Goal: Contribute content: Add original content to the website for others to see

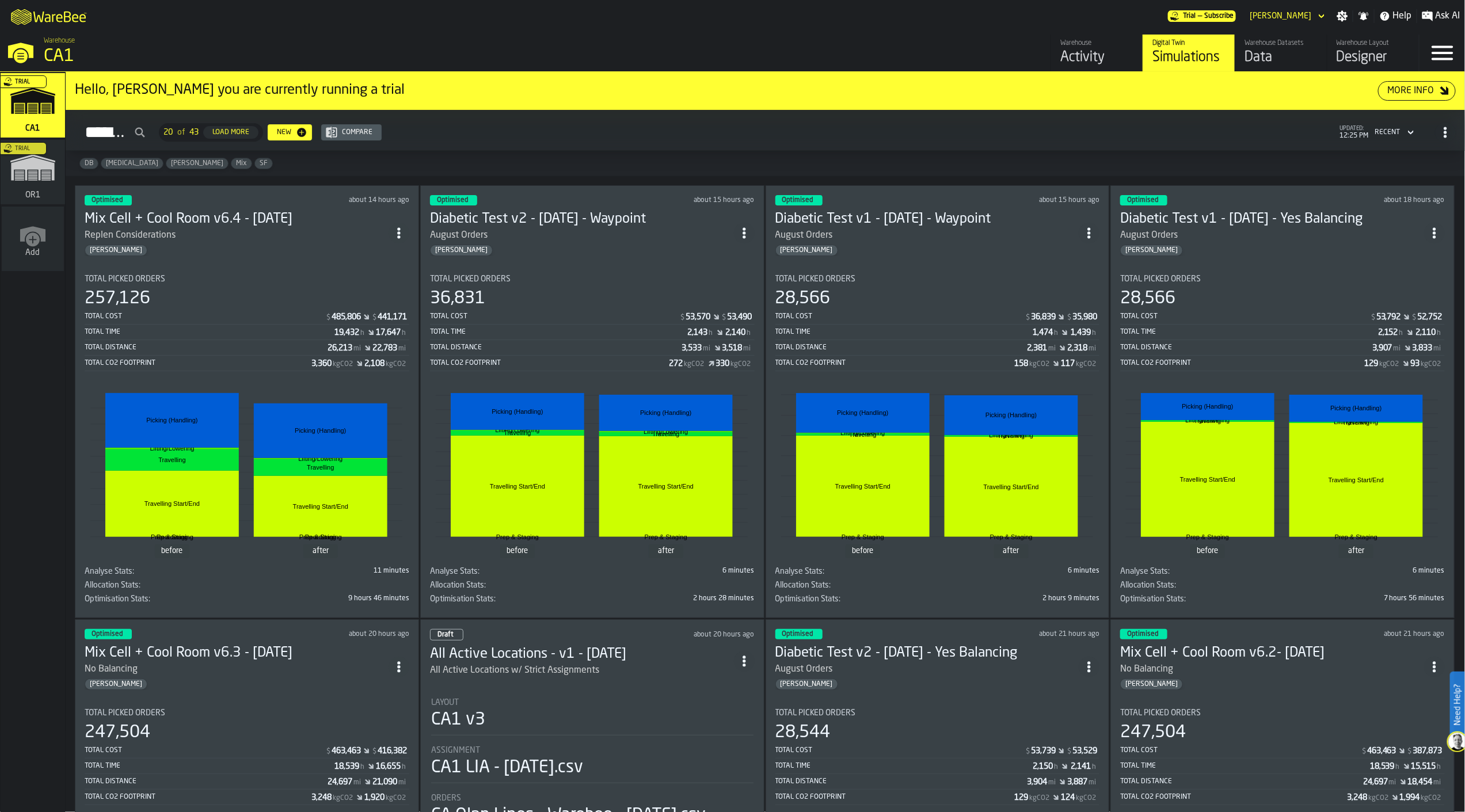
click at [37, 185] on div "Trial" at bounding box center [30, 176] width 65 height 67
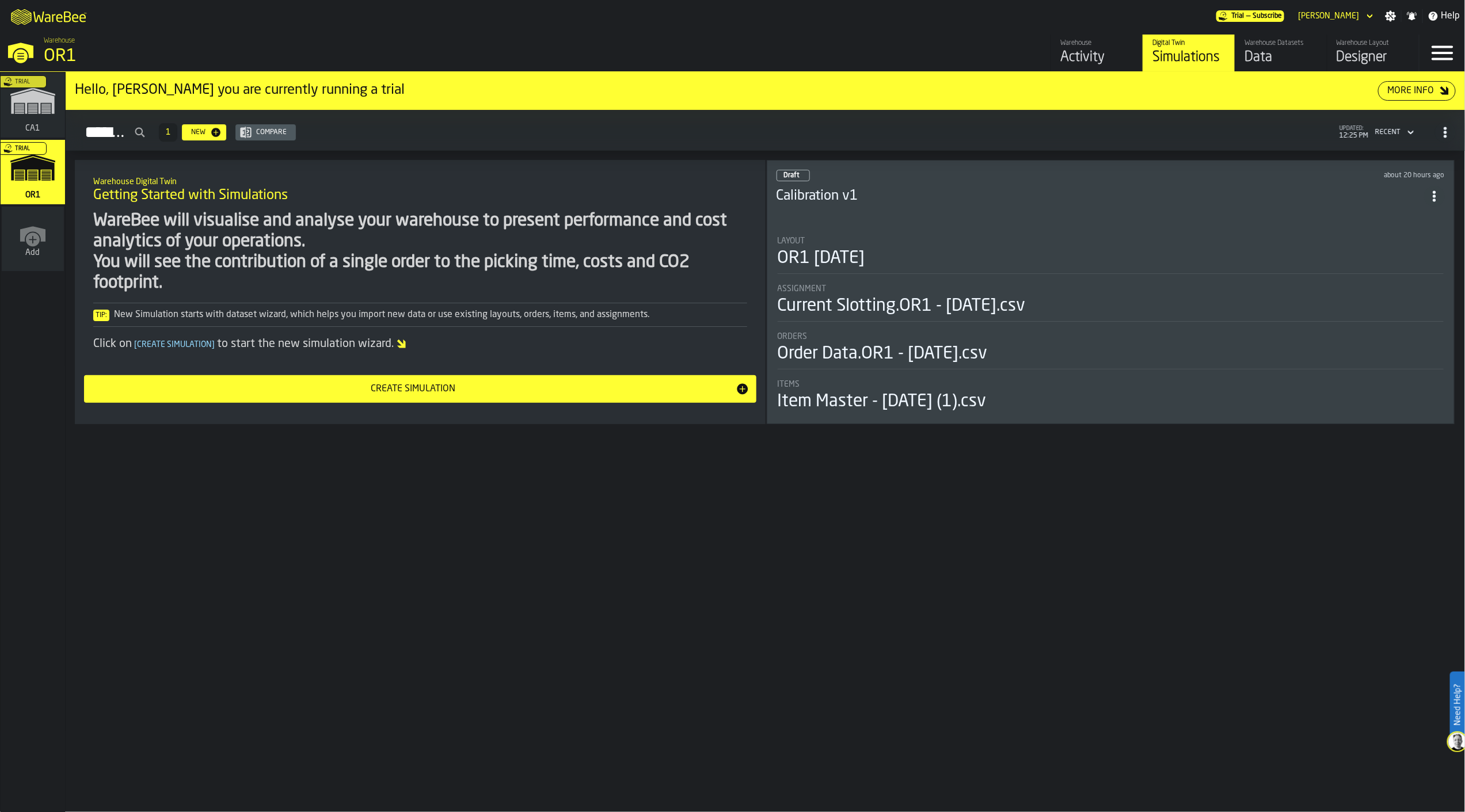
click at [53, 123] on div "Trial" at bounding box center [30, 109] width 65 height 67
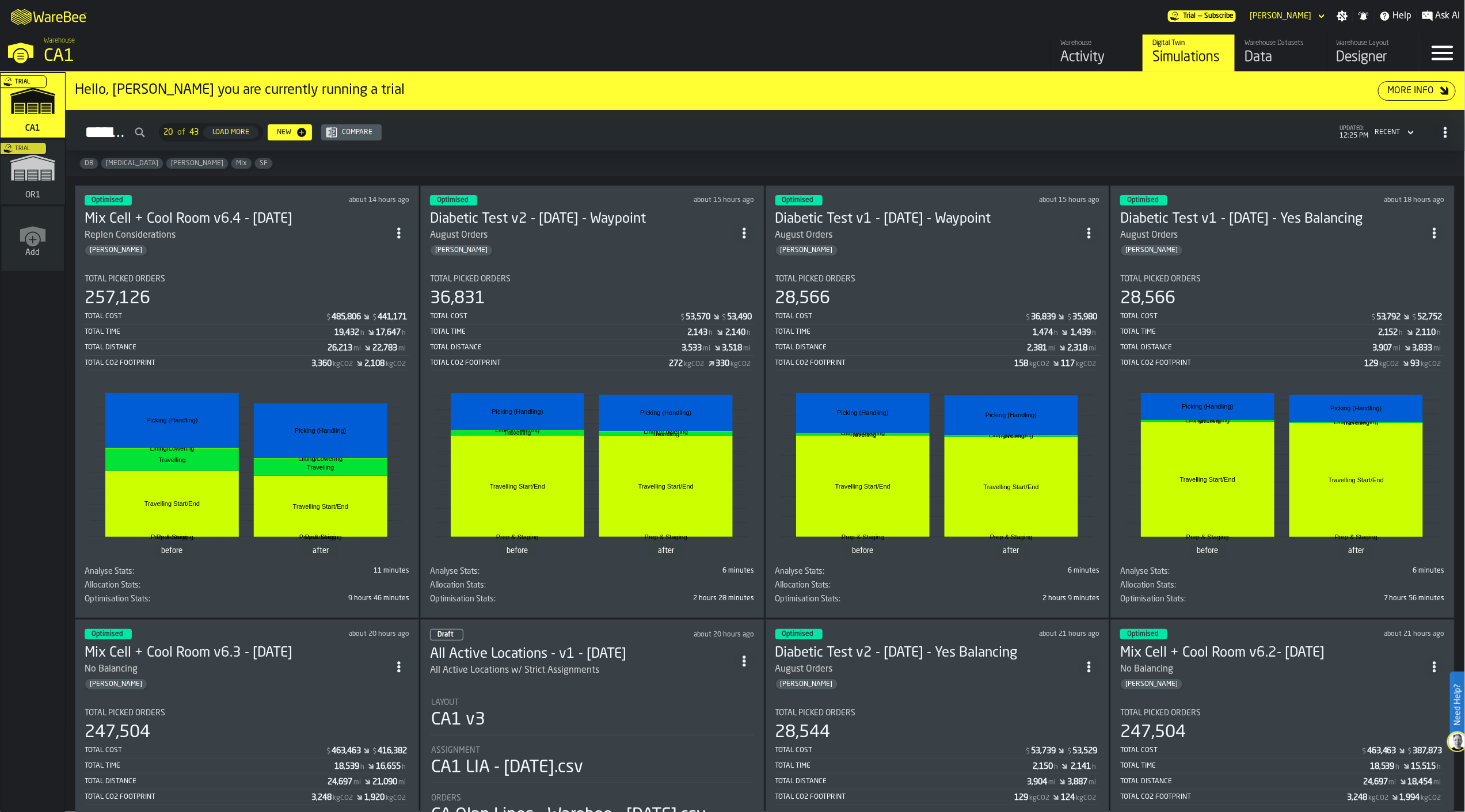
click at [44, 187] on div "Trial" at bounding box center [30, 176] width 65 height 67
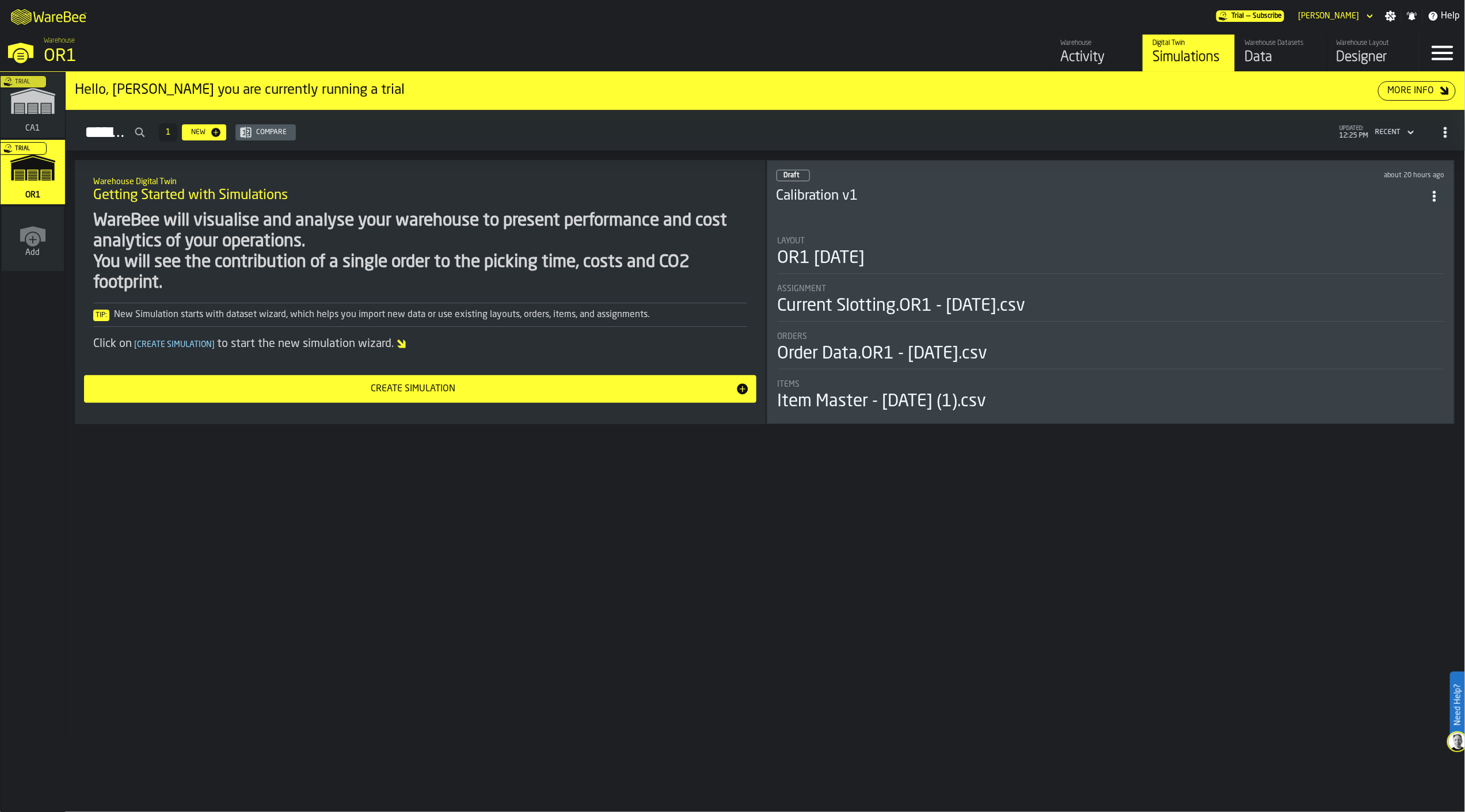
click at [949, 249] on div "OR1 [DATE]" at bounding box center [1110, 258] width 667 height 21
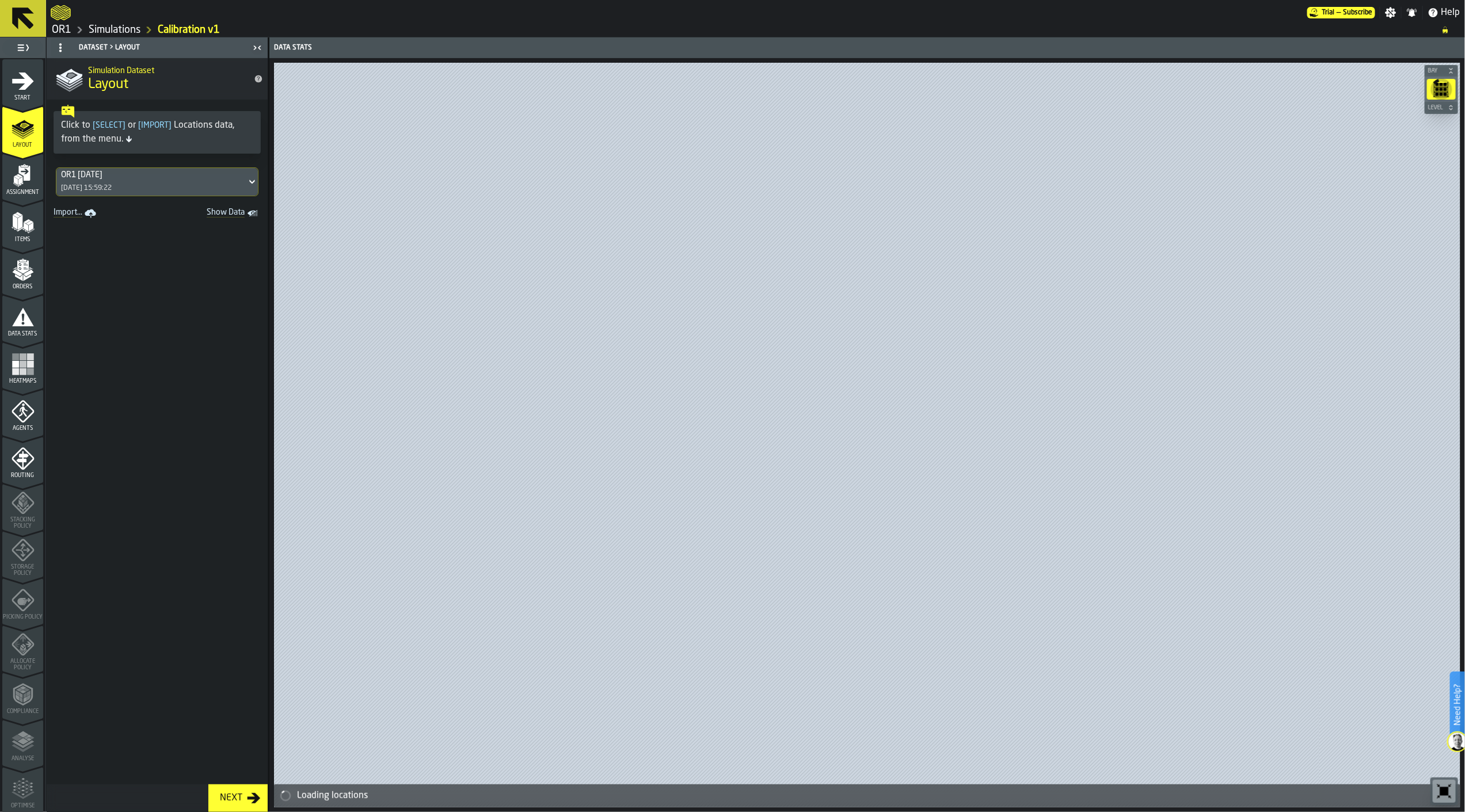
click at [30, 414] on icon "menu Agents" at bounding box center [23, 411] width 23 height 23
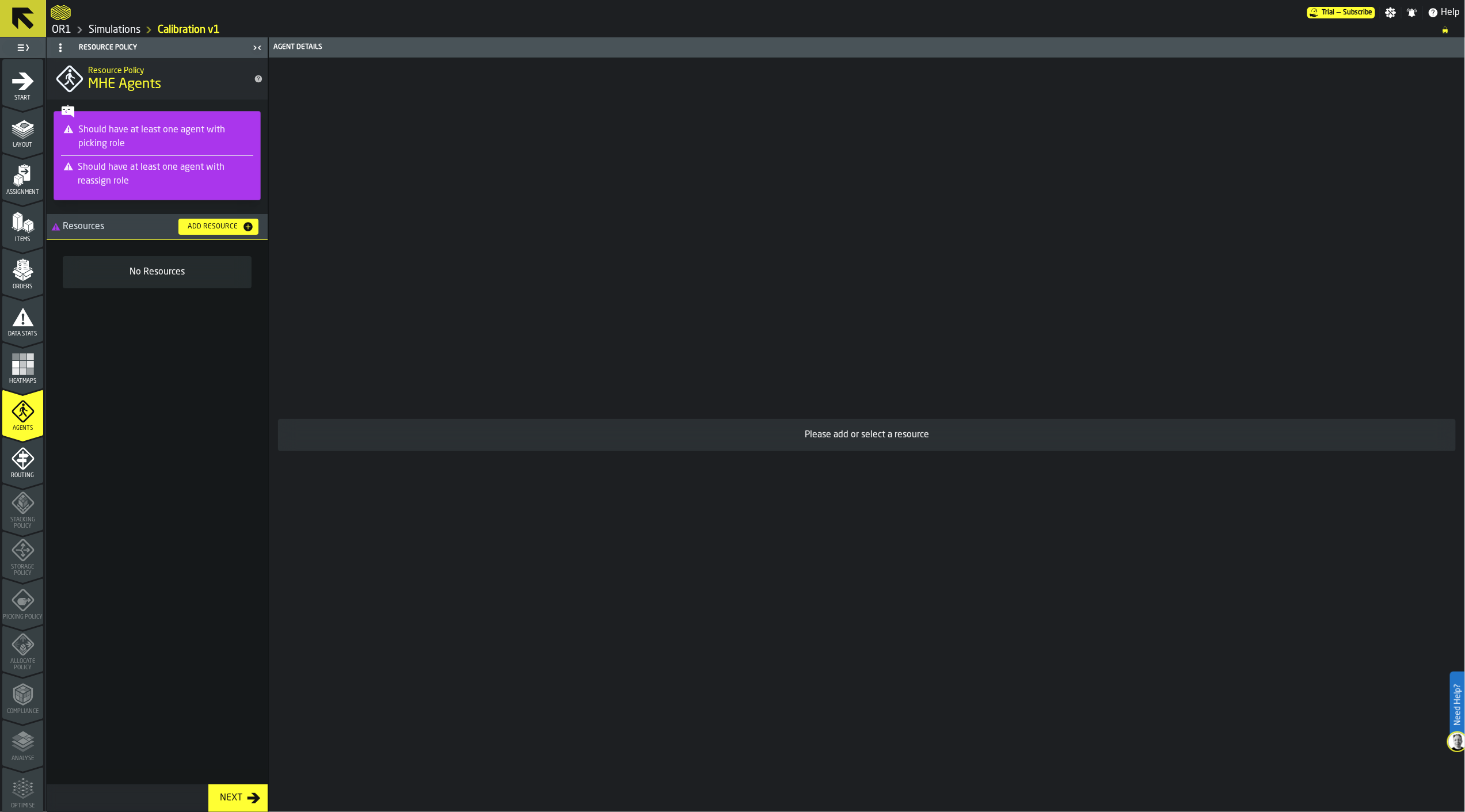
click at [27, 373] on rect "menu Heatmaps" at bounding box center [30, 372] width 7 height 7
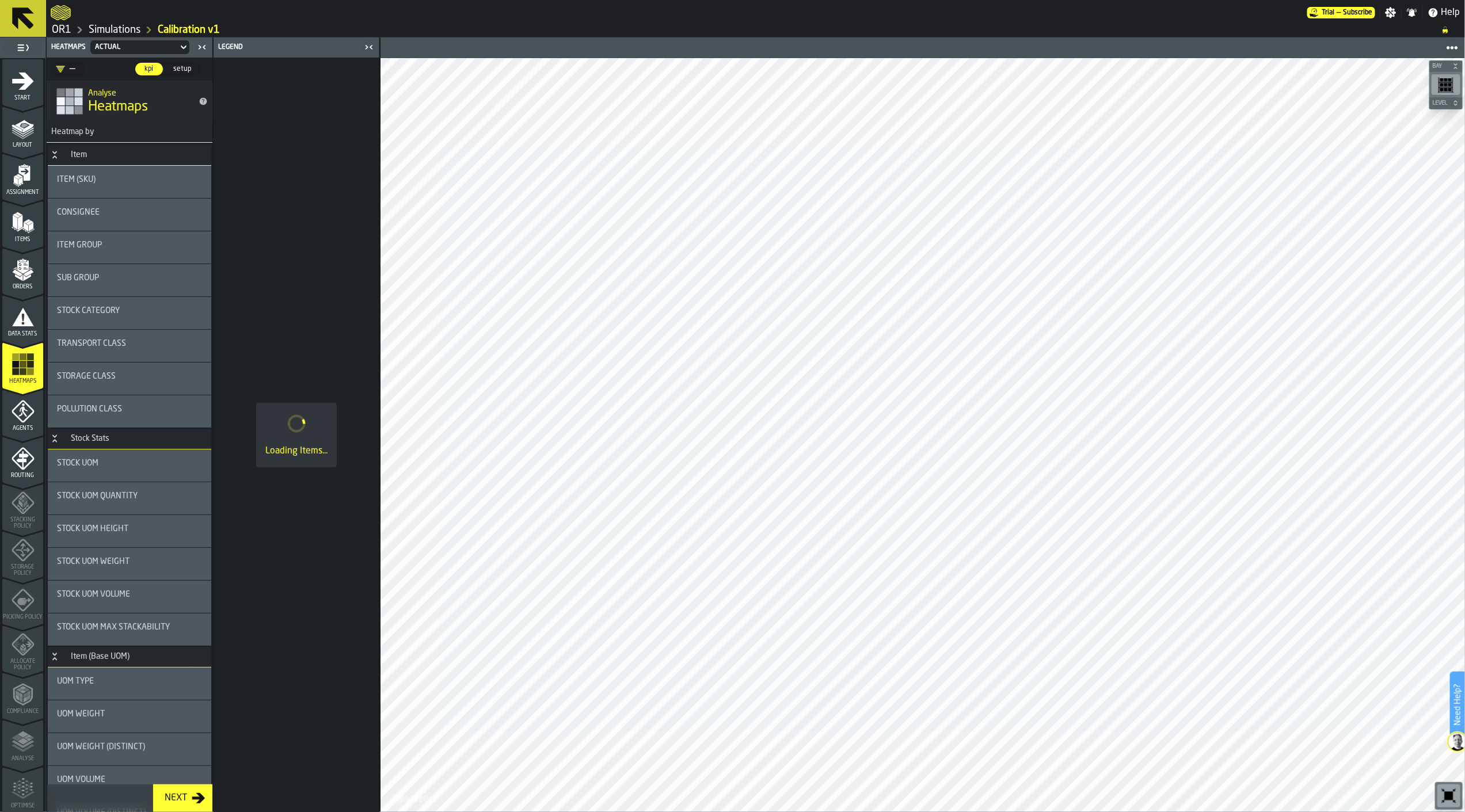
click at [16, 420] on icon "menu Agents" at bounding box center [23, 411] width 23 height 23
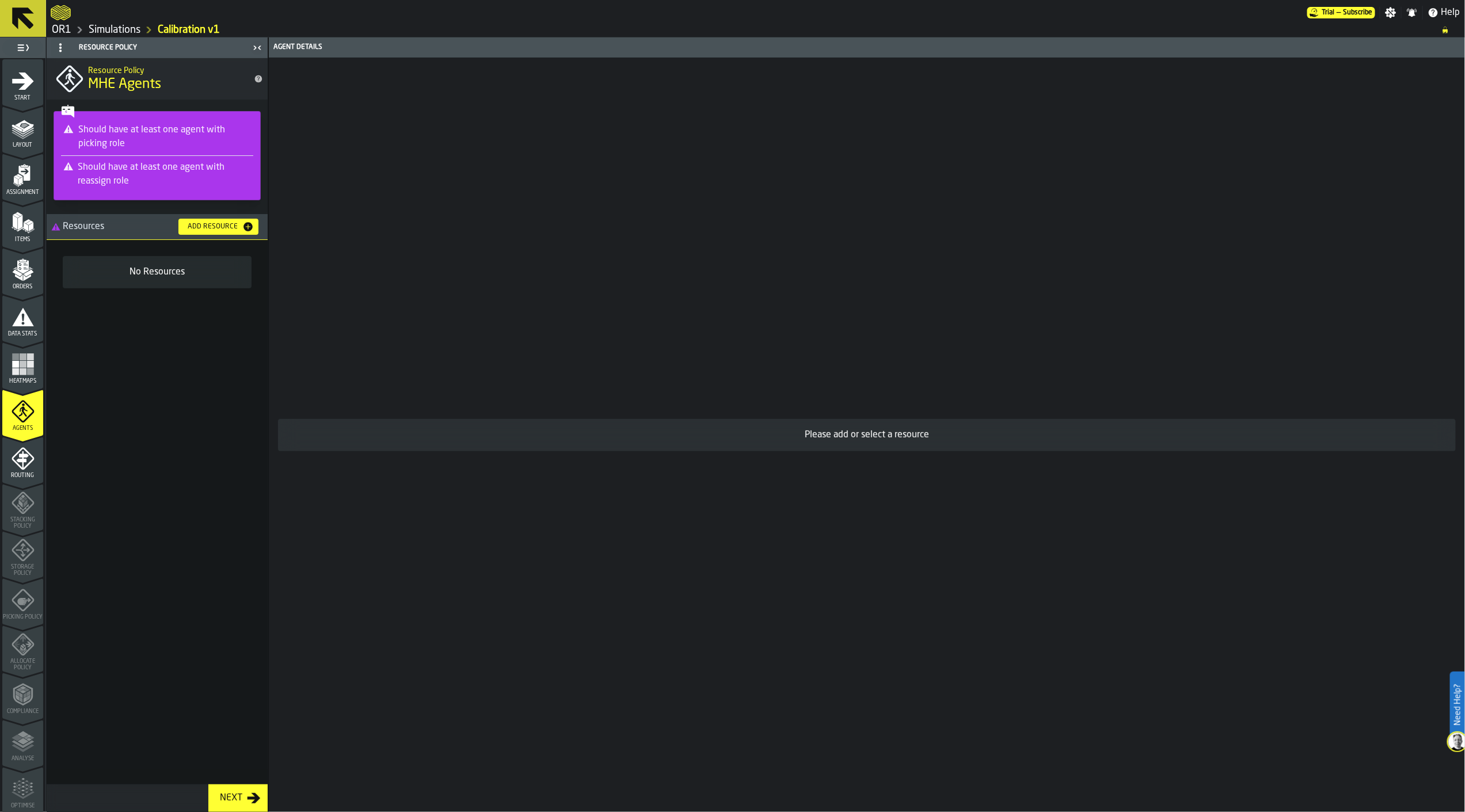
click at [20, 450] on icon "menu Routing" at bounding box center [23, 459] width 23 height 23
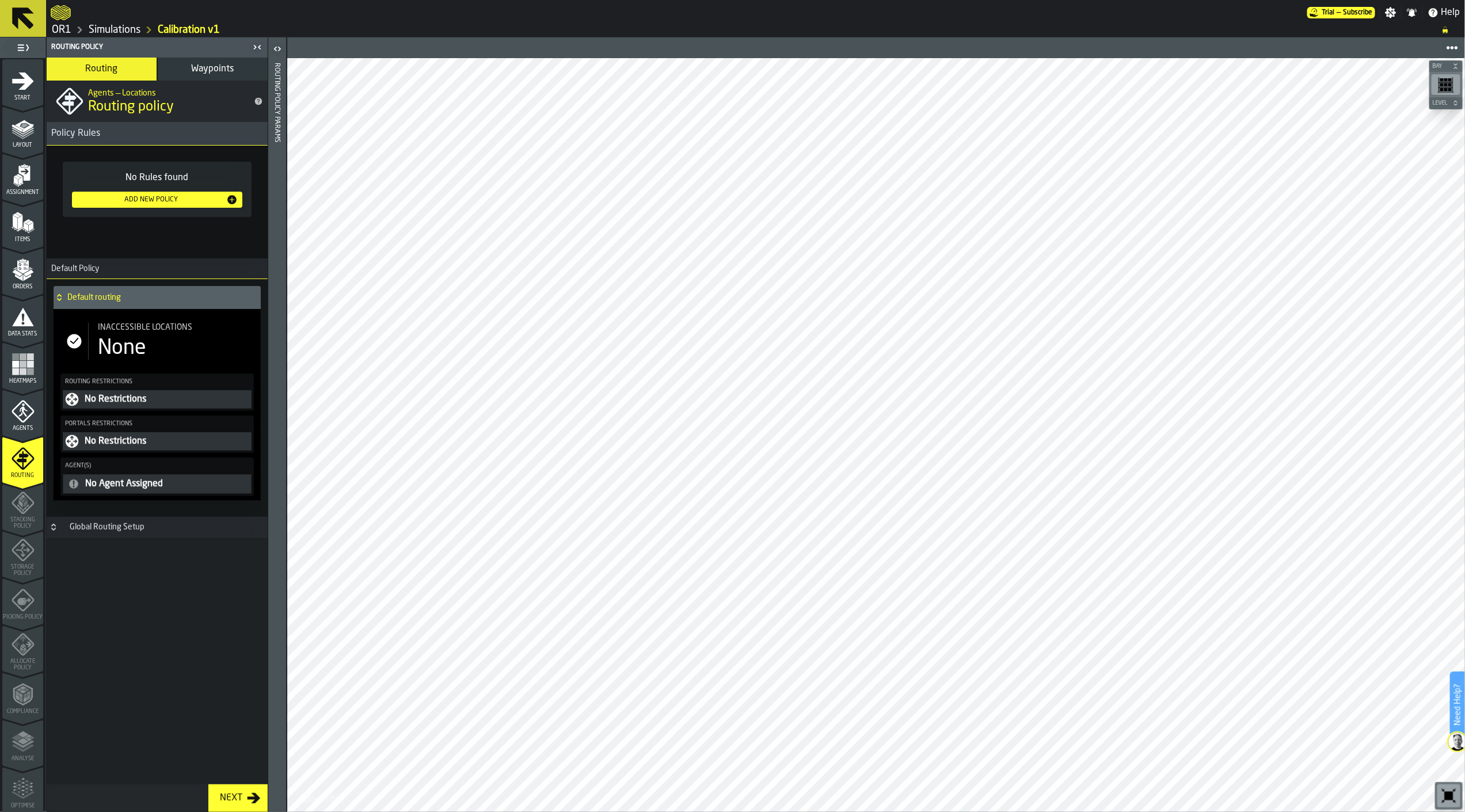
click at [23, 17] on icon at bounding box center [23, 18] width 22 height 22
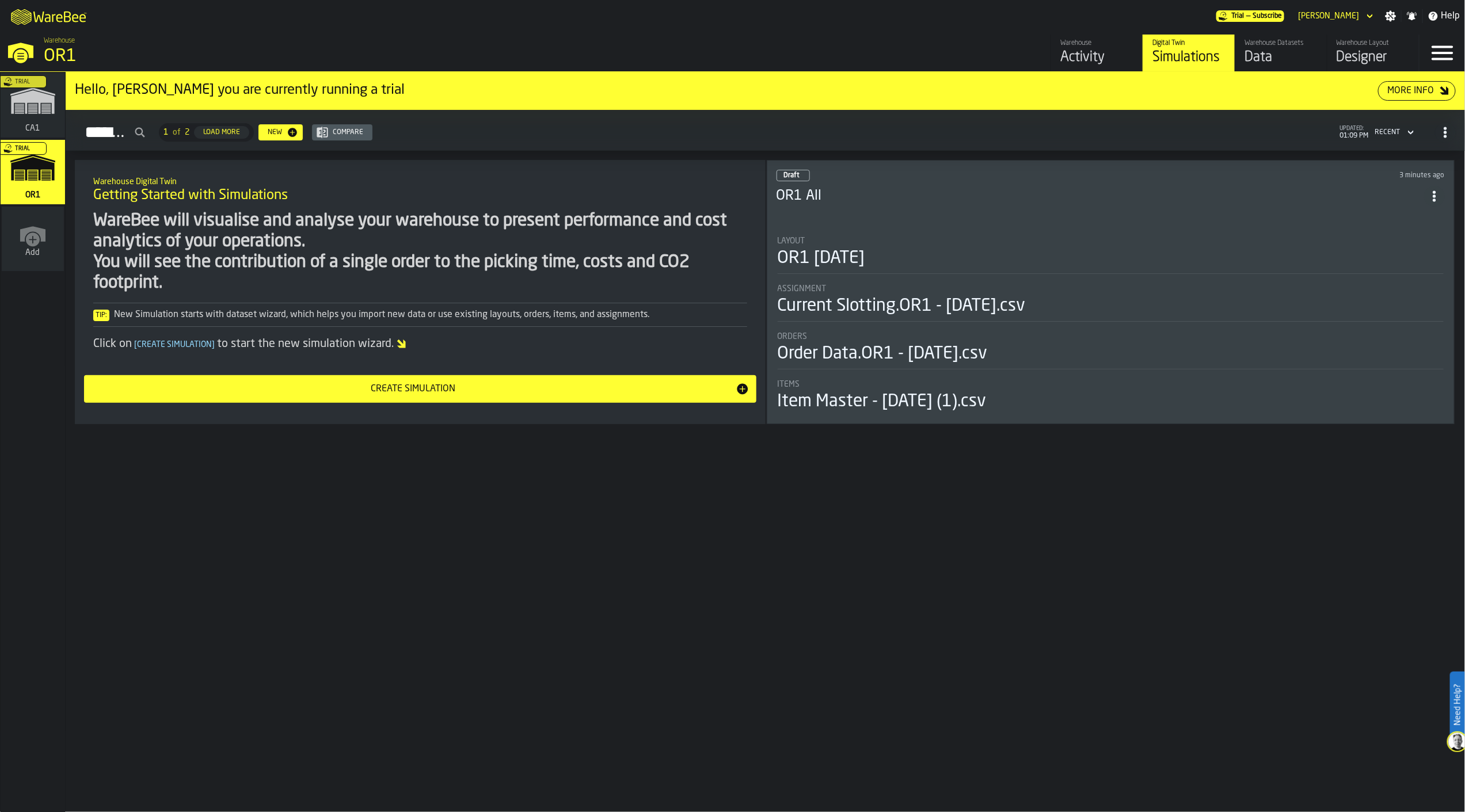
click at [50, 96] on div "Trial" at bounding box center [30, 109] width 65 height 67
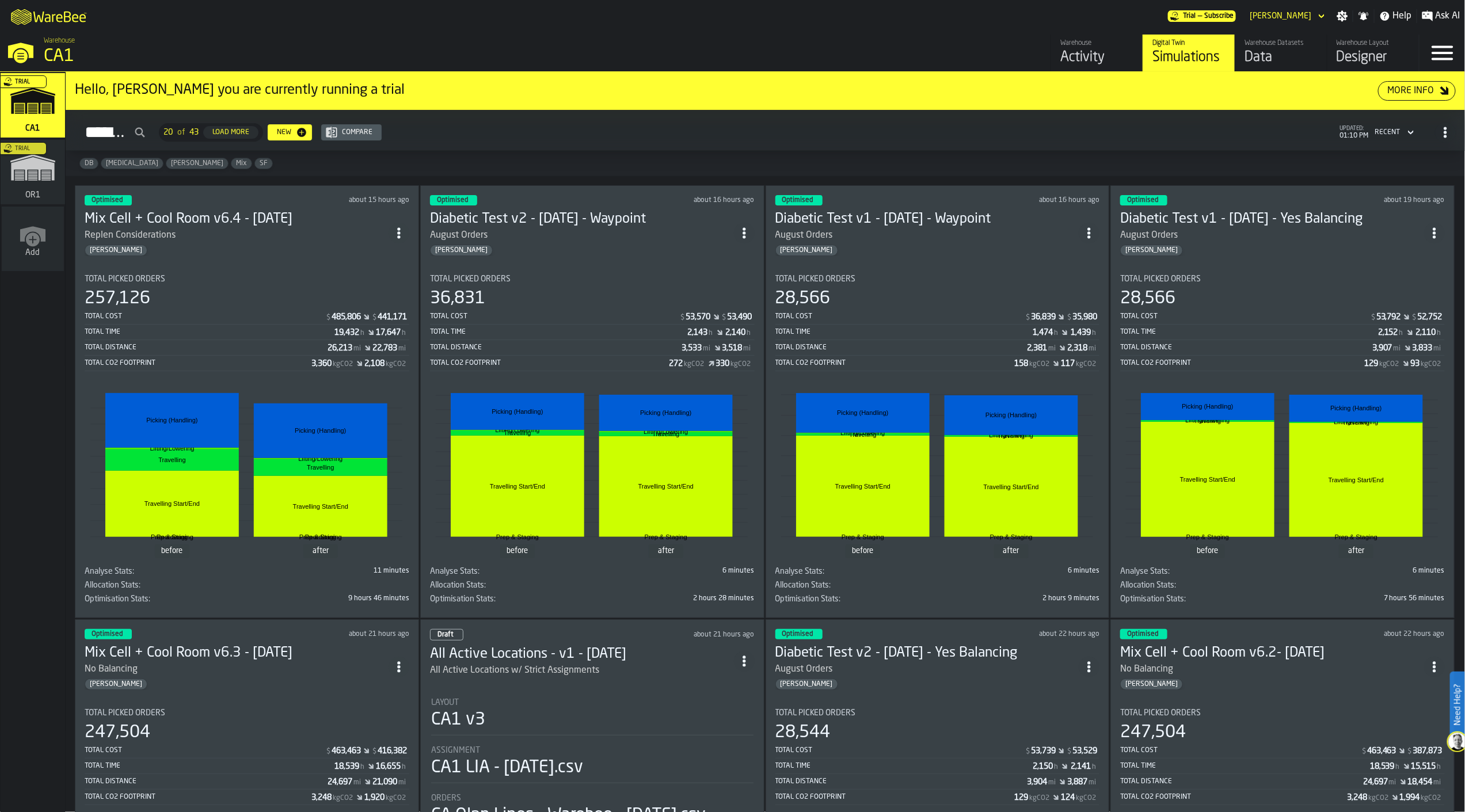
click at [1104, 54] on div "Activity" at bounding box center [1097, 57] width 73 height 18
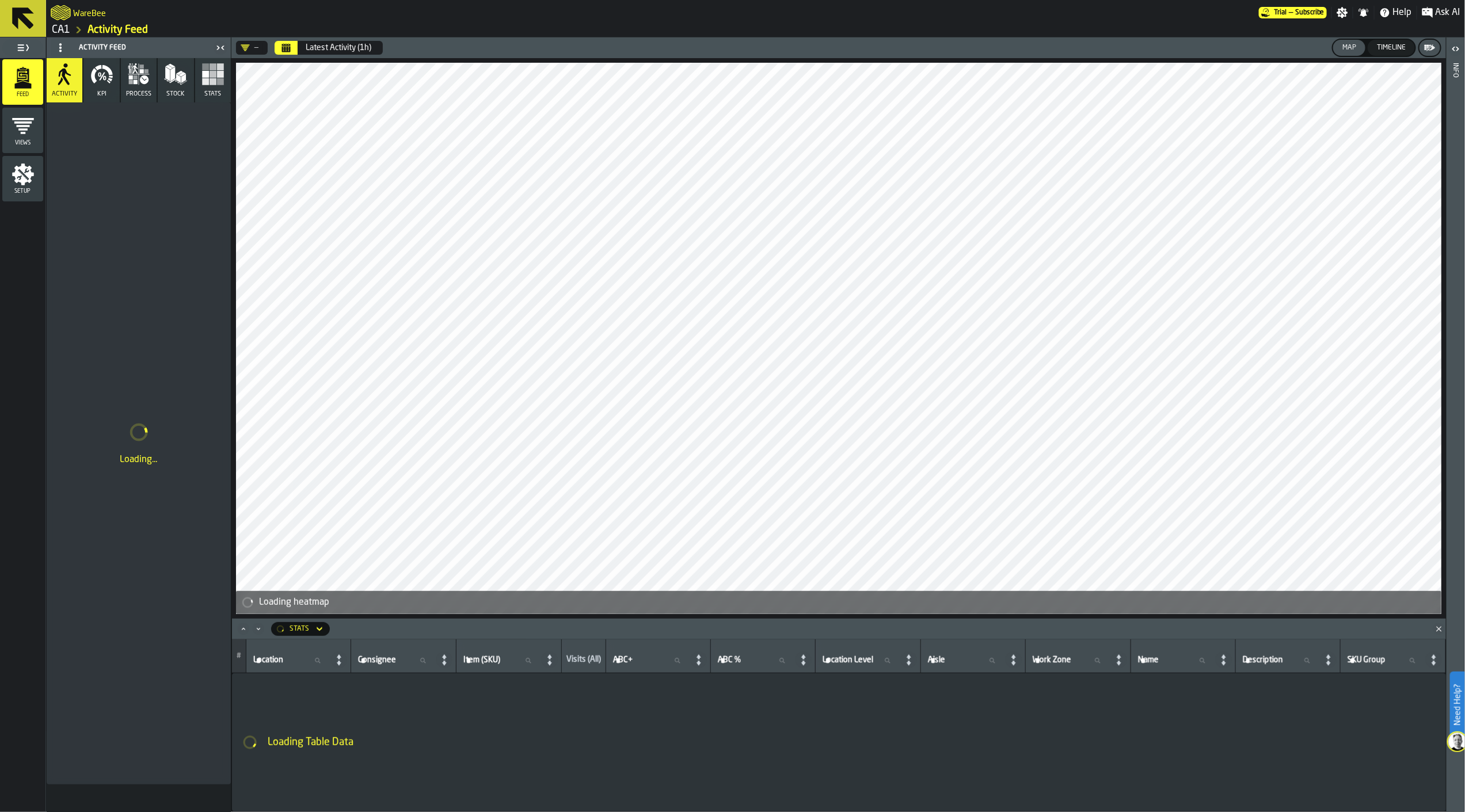
click at [64, 49] on icon at bounding box center [60, 47] width 9 height 9
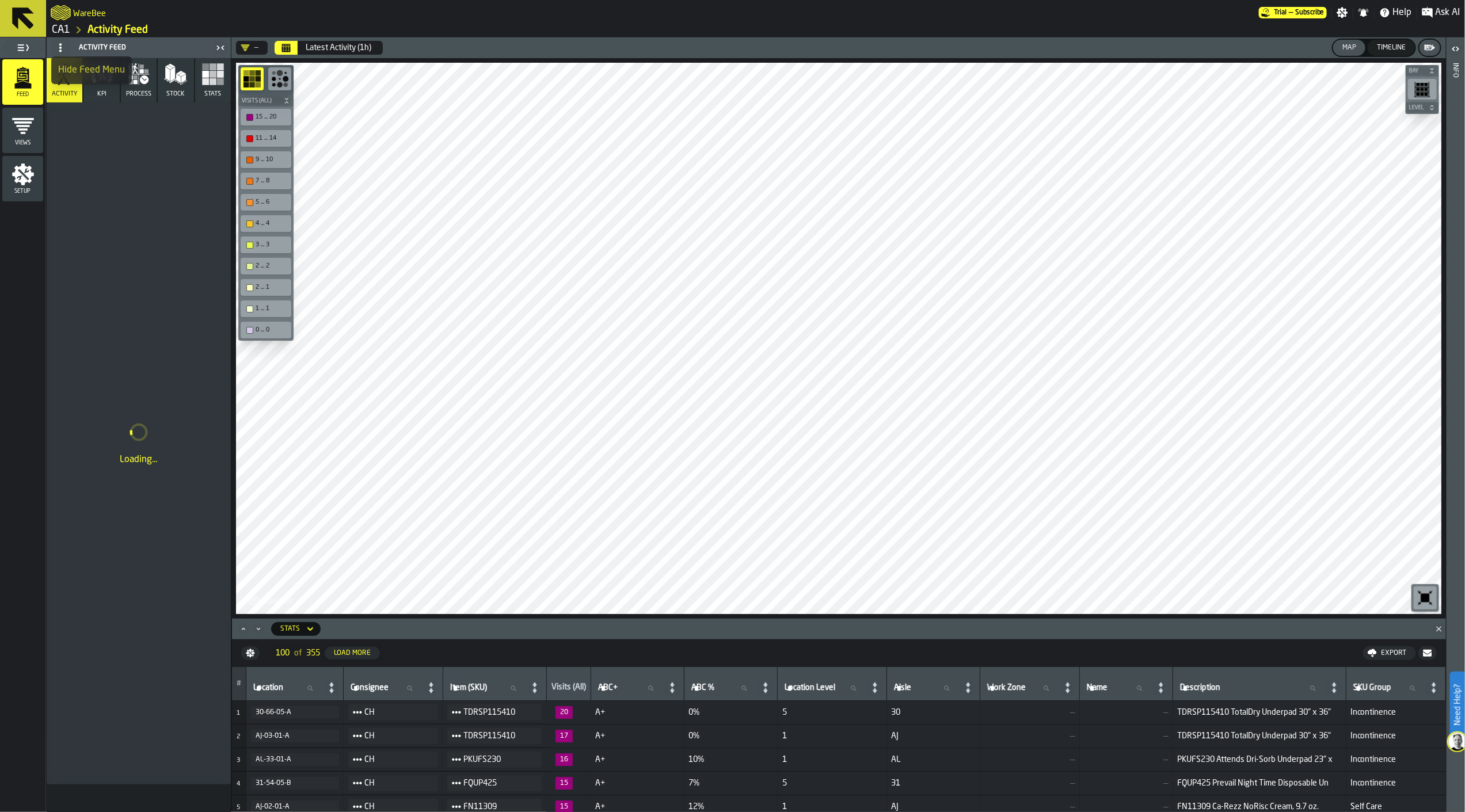
click at [112, 88] on button "KPI" at bounding box center [101, 80] width 36 height 44
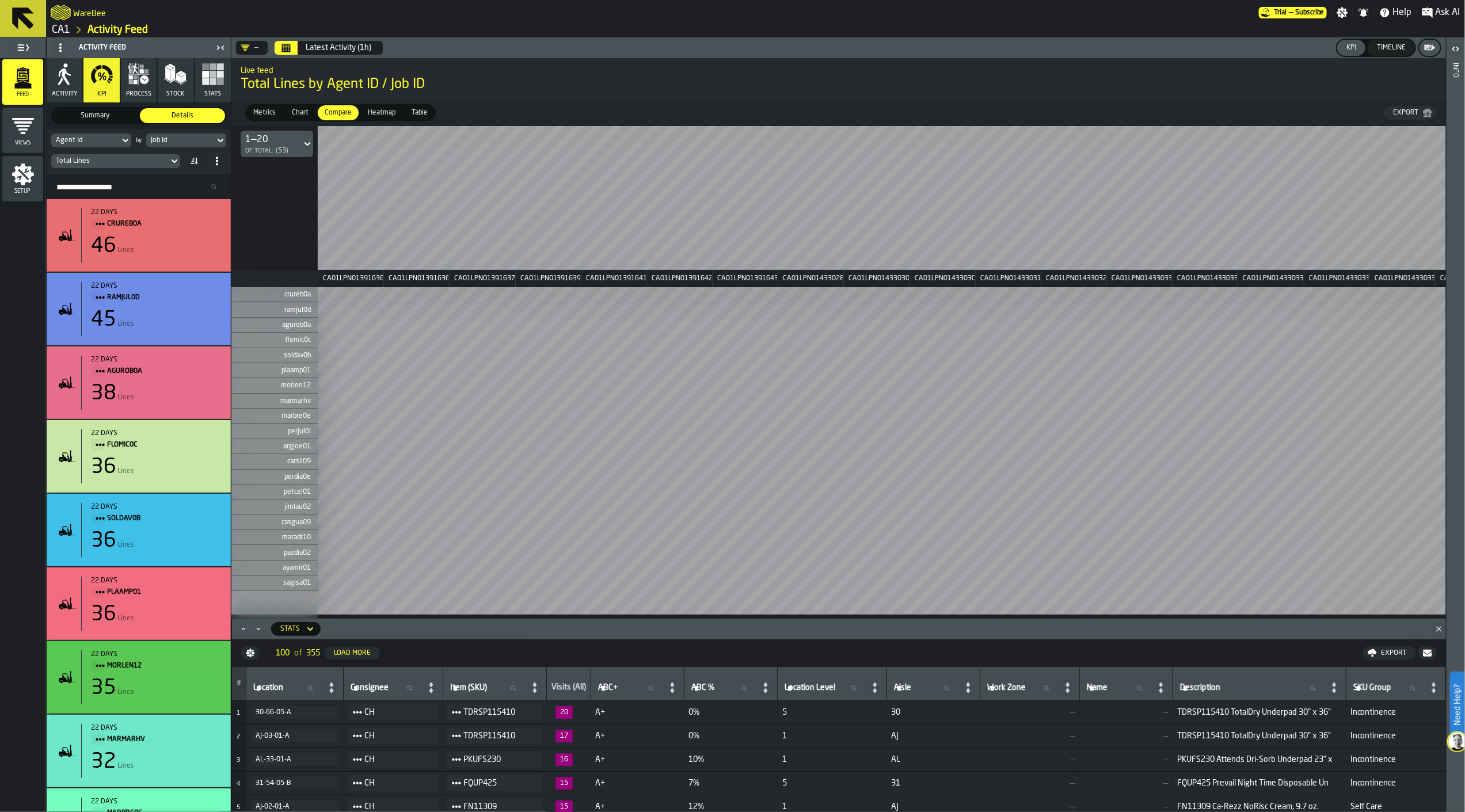
click at [33, 178] on icon "menu Setup" at bounding box center [23, 174] width 23 height 23
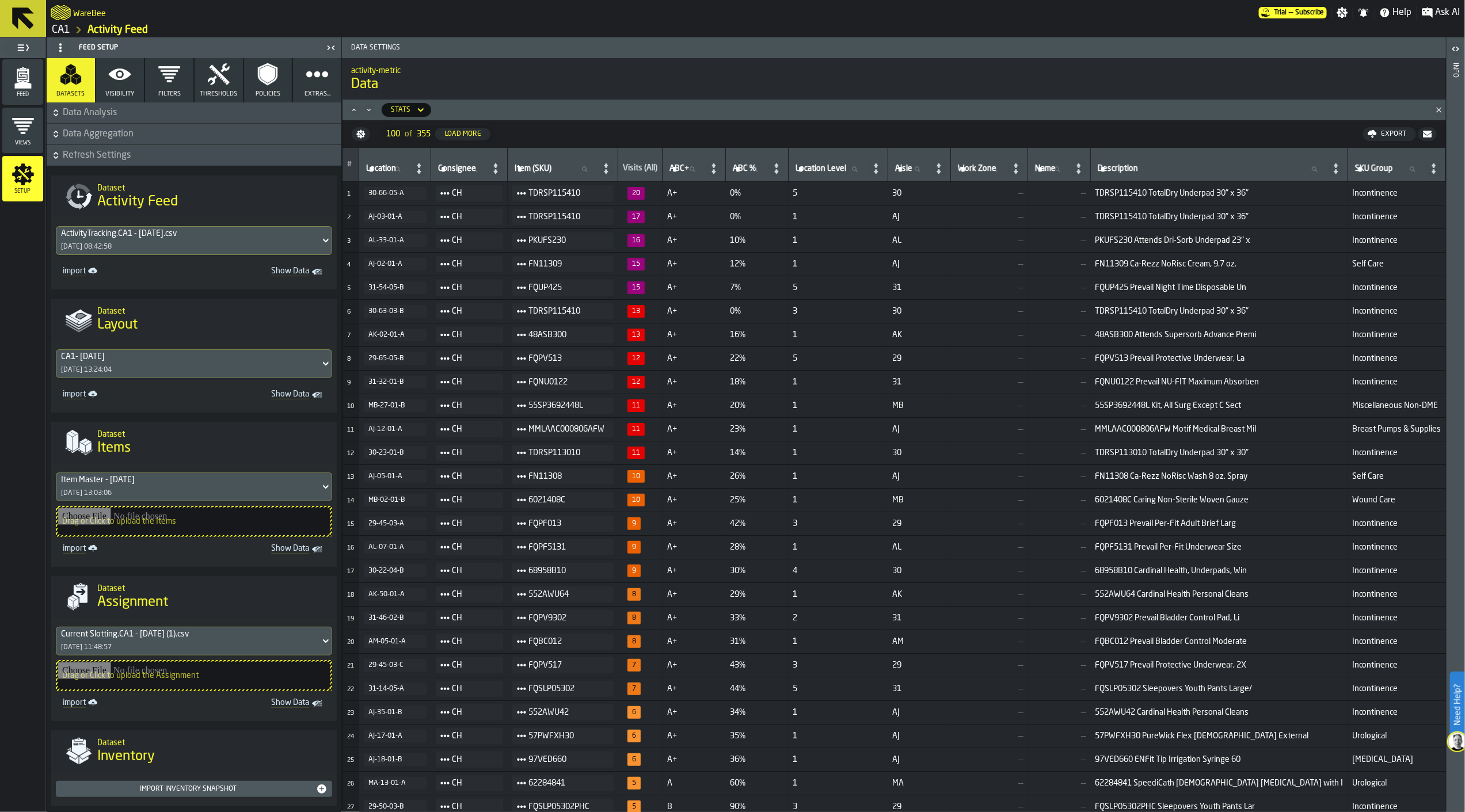
click at [54, 134] on icon "button-" at bounding box center [55, 134] width 12 height 12
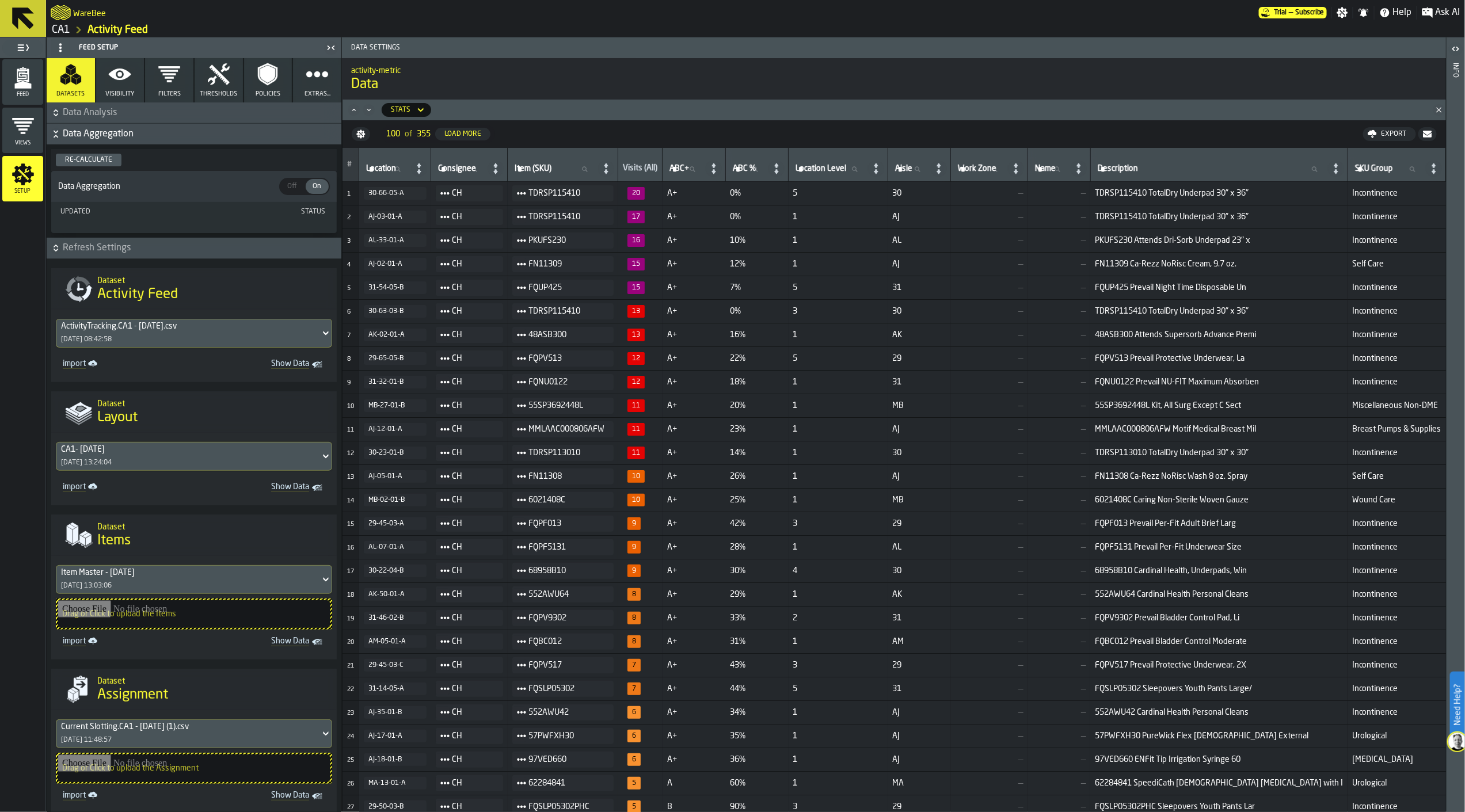
click at [54, 115] on icon "button-" at bounding box center [55, 113] width 12 height 12
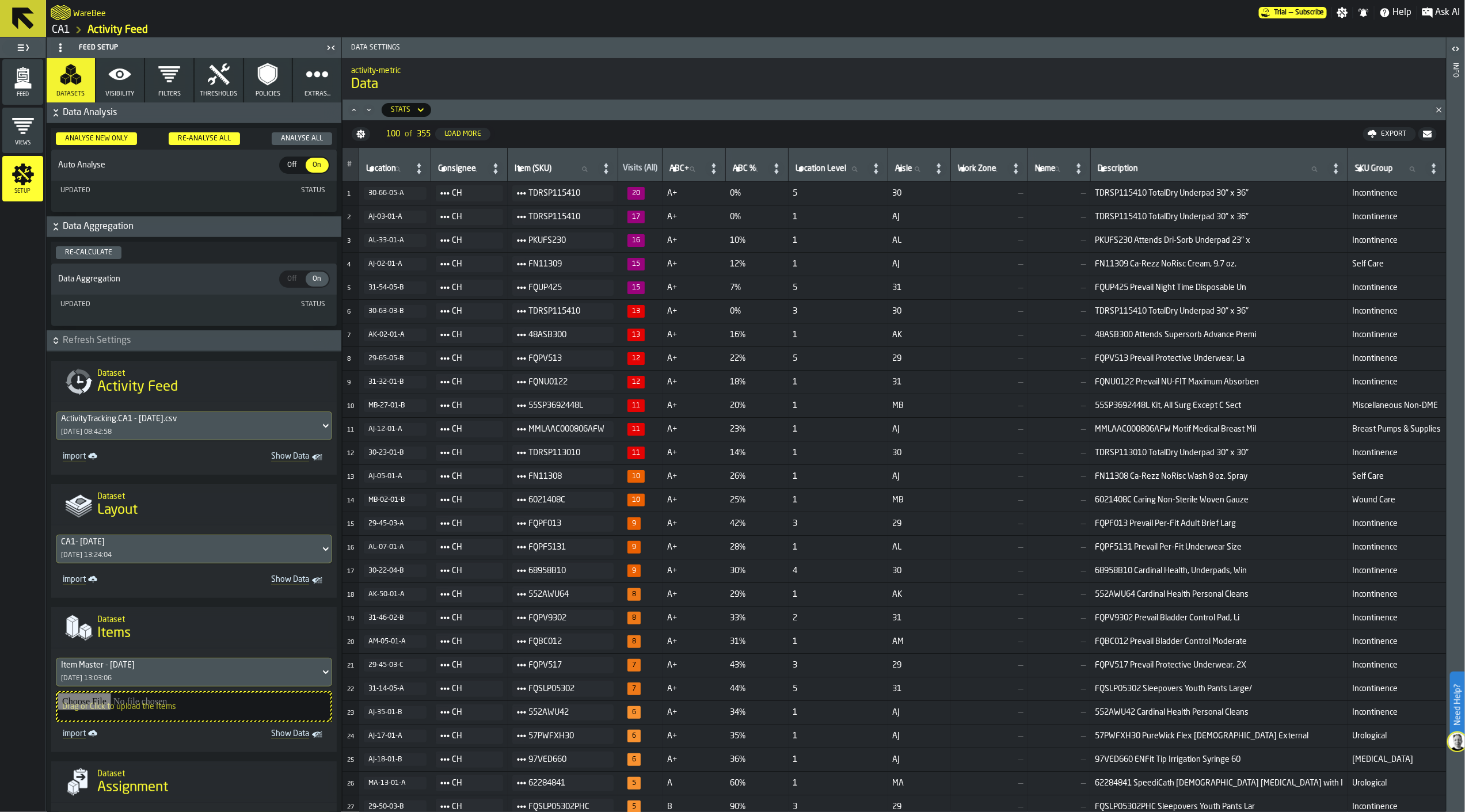
click at [54, 115] on icon "button-" at bounding box center [55, 115] width 4 height 3
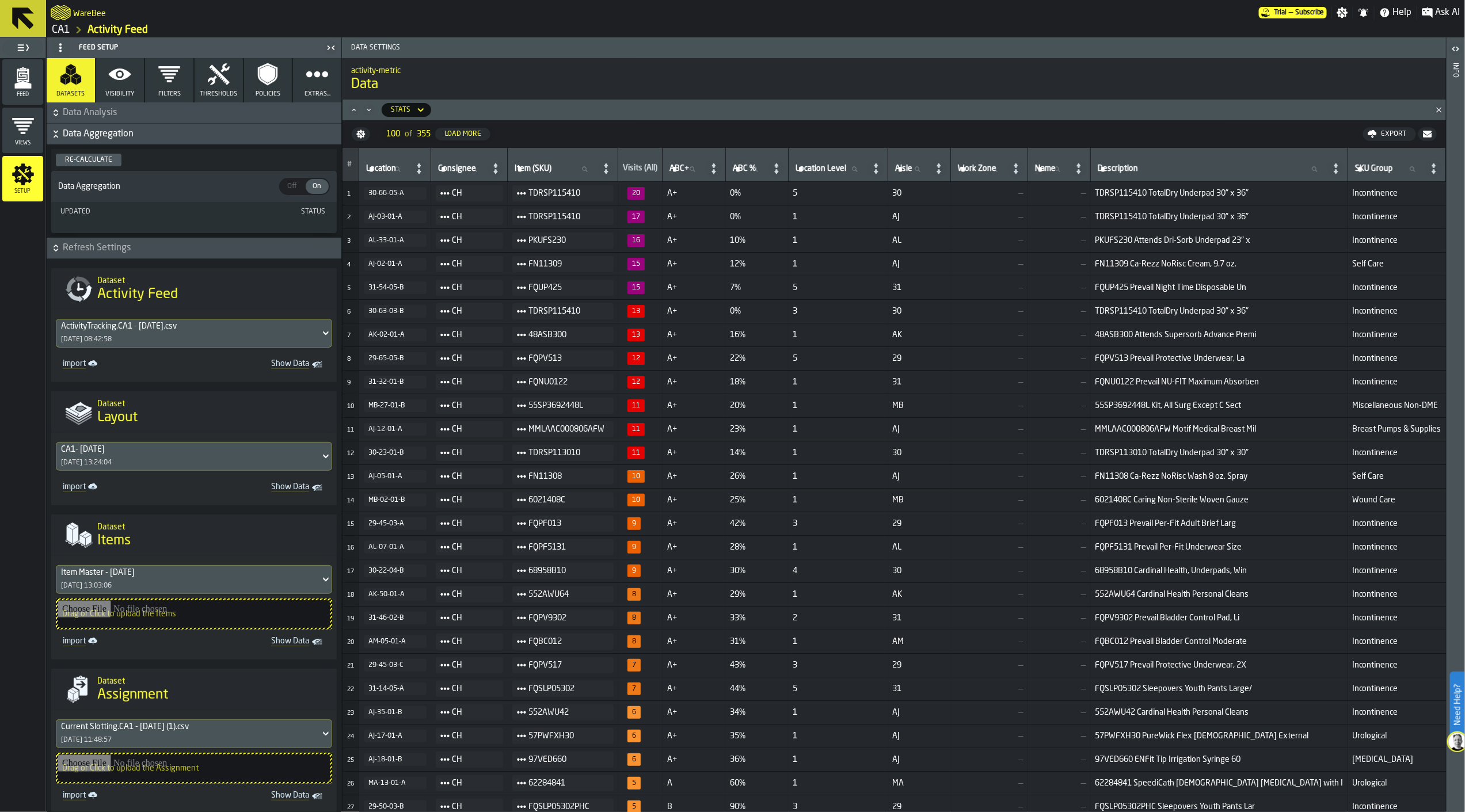
click at [54, 141] on button "Data Aggregation" at bounding box center [194, 134] width 295 height 21
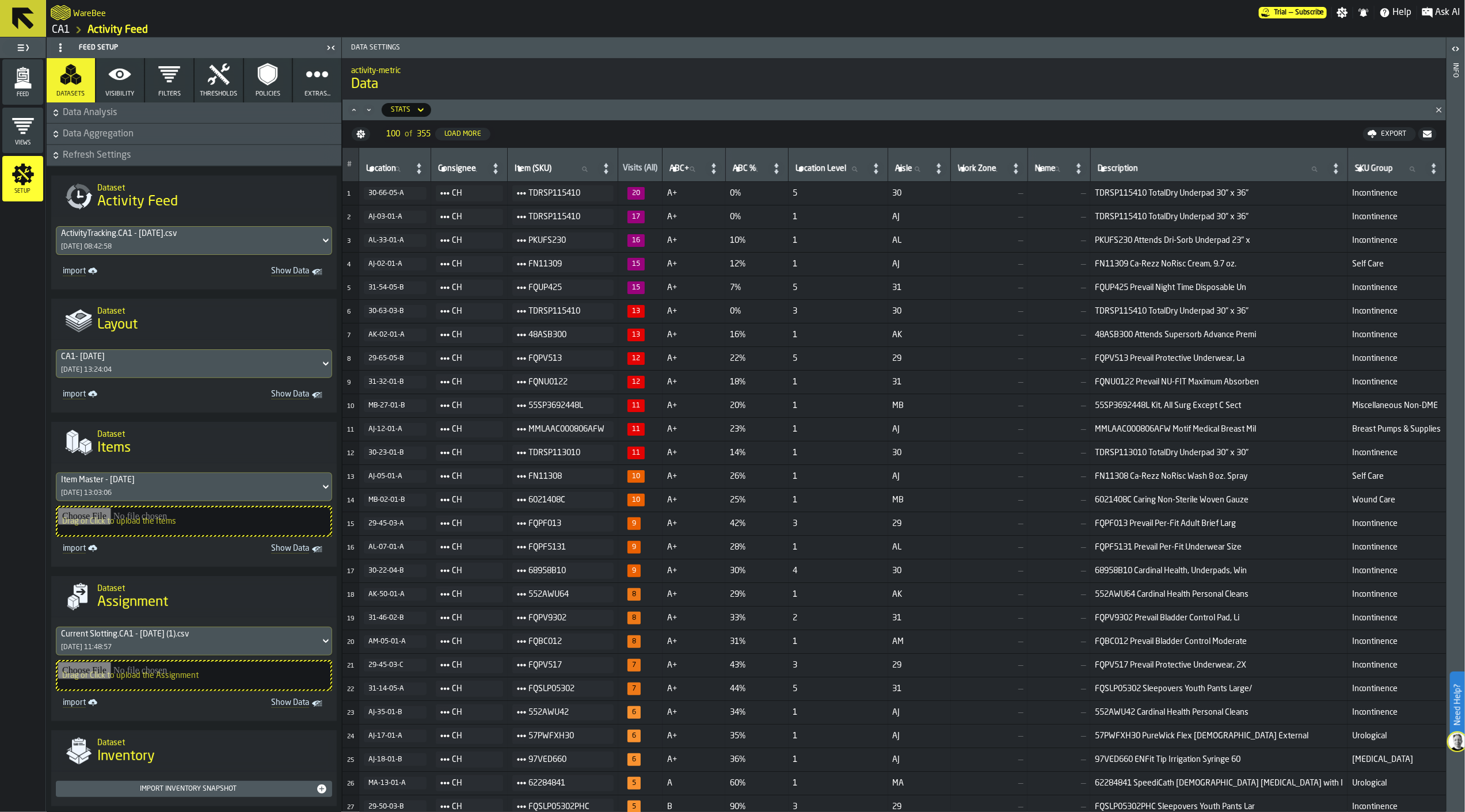
click at [312, 88] on button "Extras..." at bounding box center [317, 80] width 48 height 44
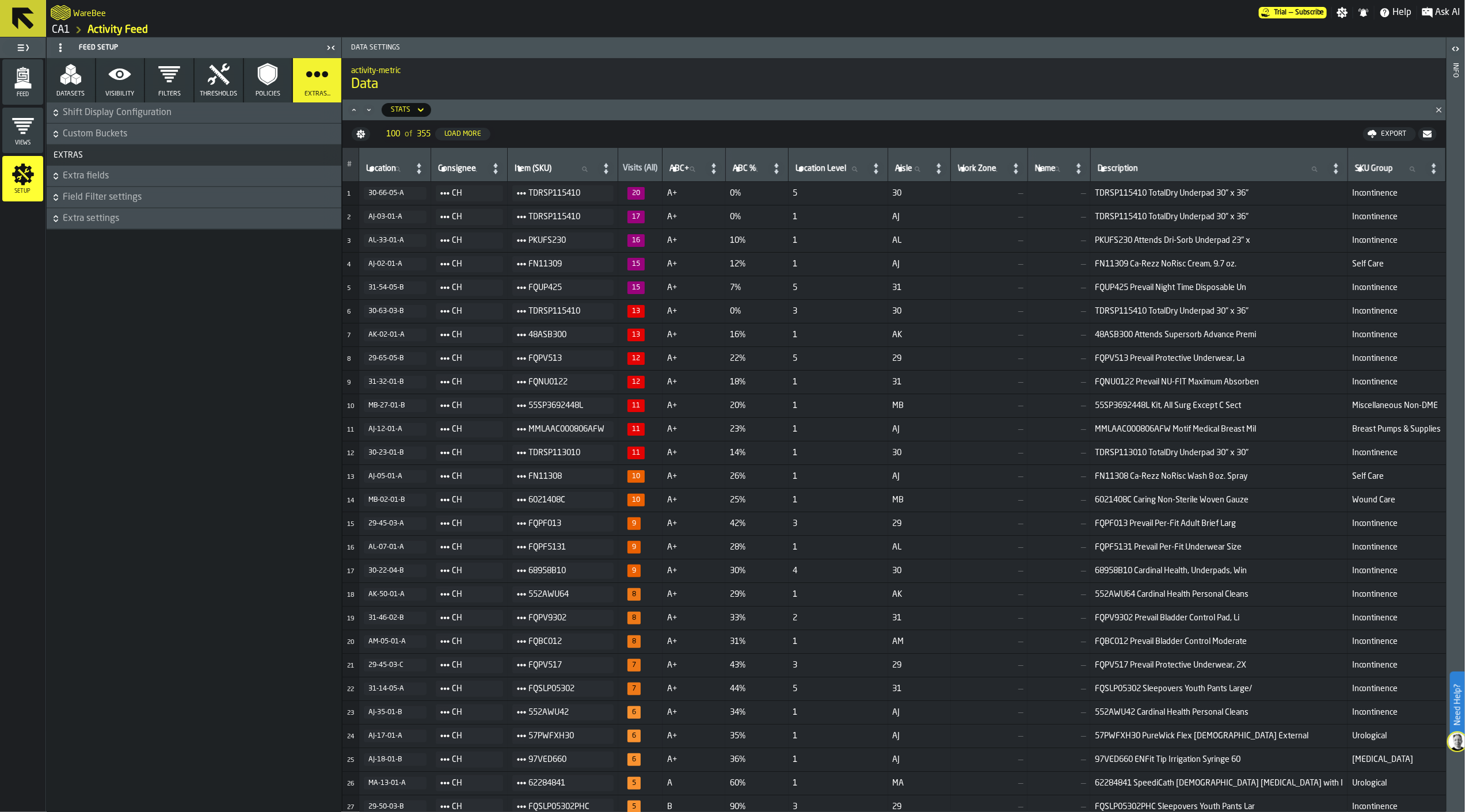
click at [312, 88] on button "Extras..." at bounding box center [317, 80] width 48 height 44
click at [75, 89] on button "Datasets" at bounding box center [71, 80] width 48 height 44
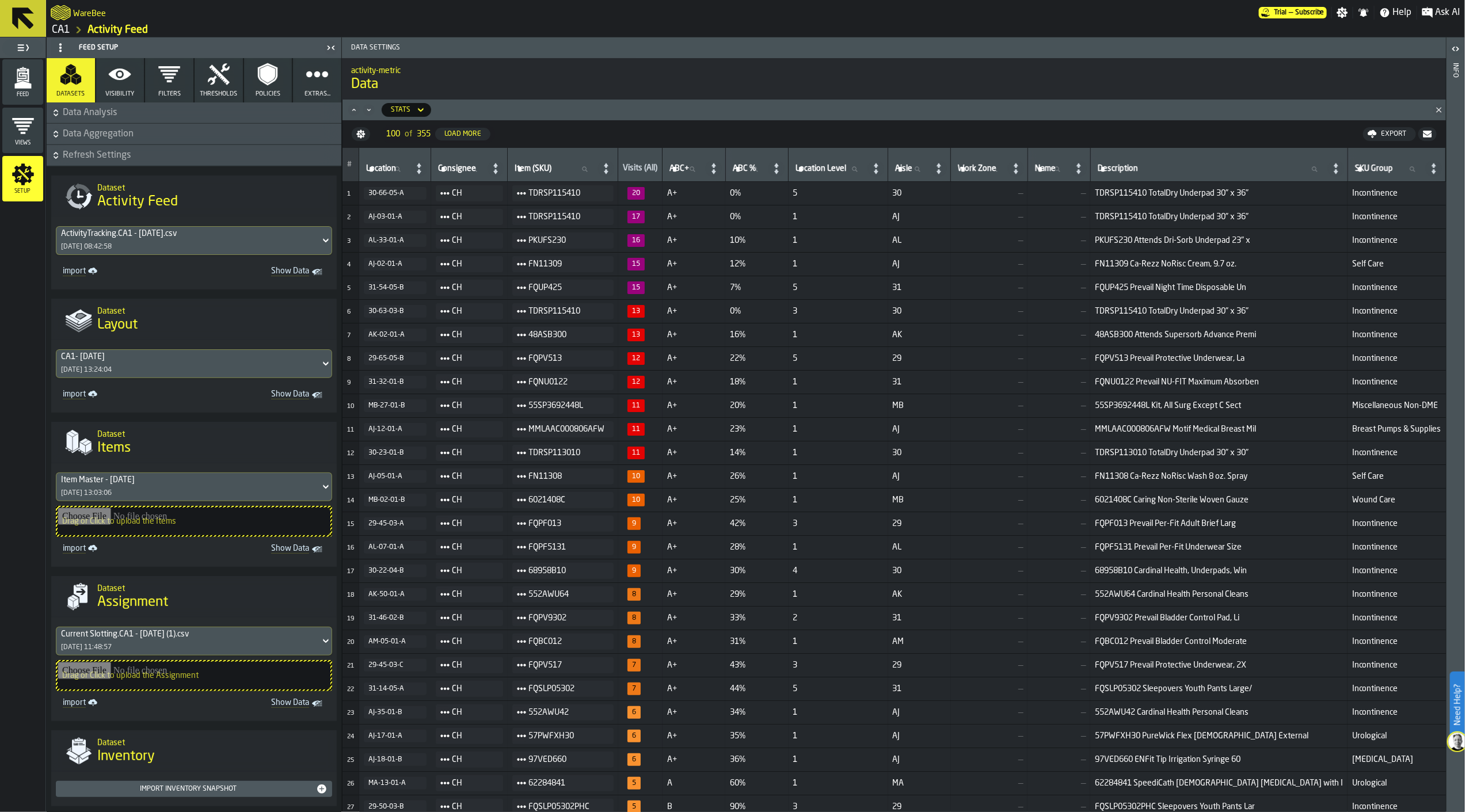
click at [22, 138] on div "Views" at bounding box center [23, 130] width 41 height 31
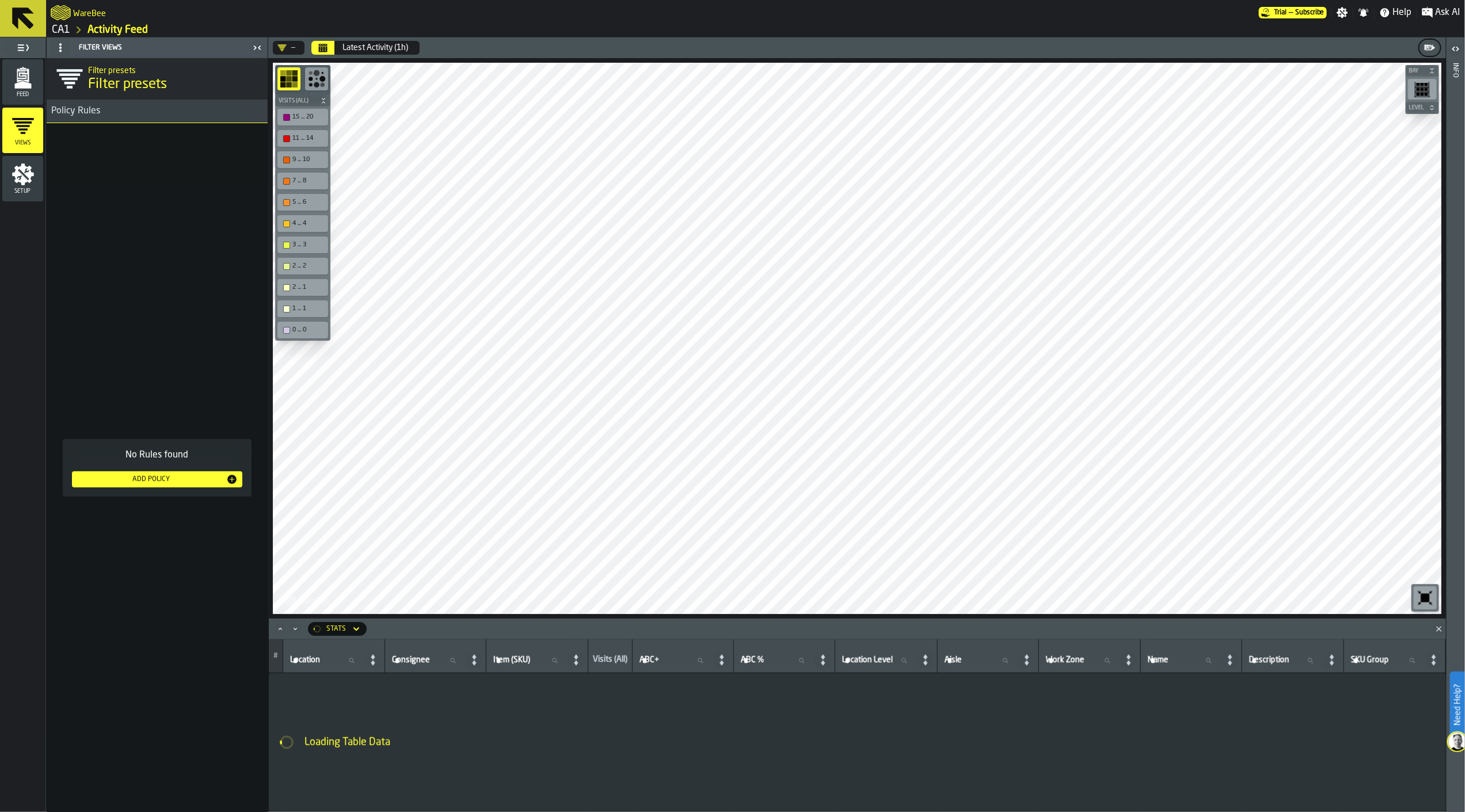
click at [6, 73] on div "Feed" at bounding box center [23, 81] width 41 height 31
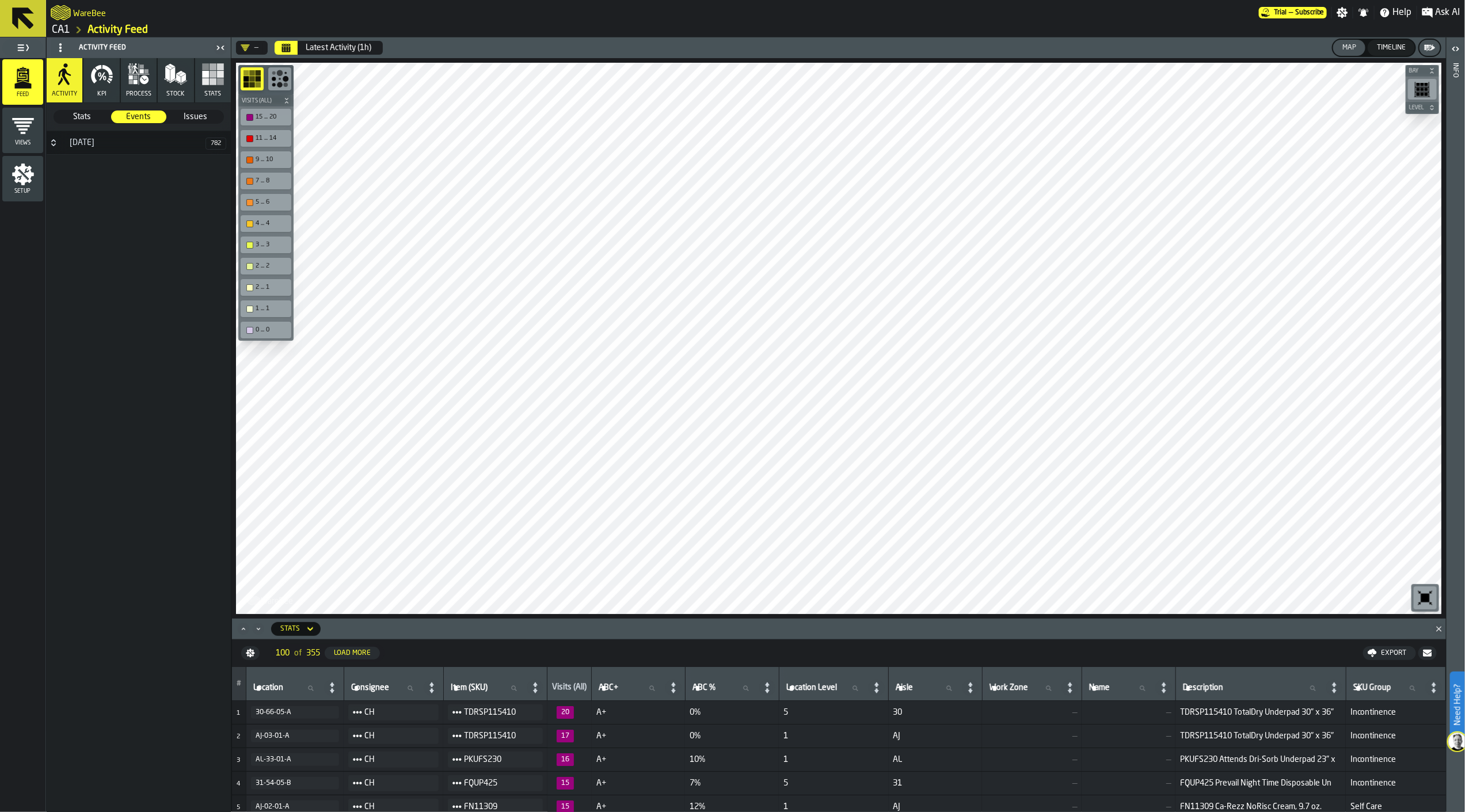
click at [210, 83] on rect "button" at bounding box center [213, 81] width 7 height 7
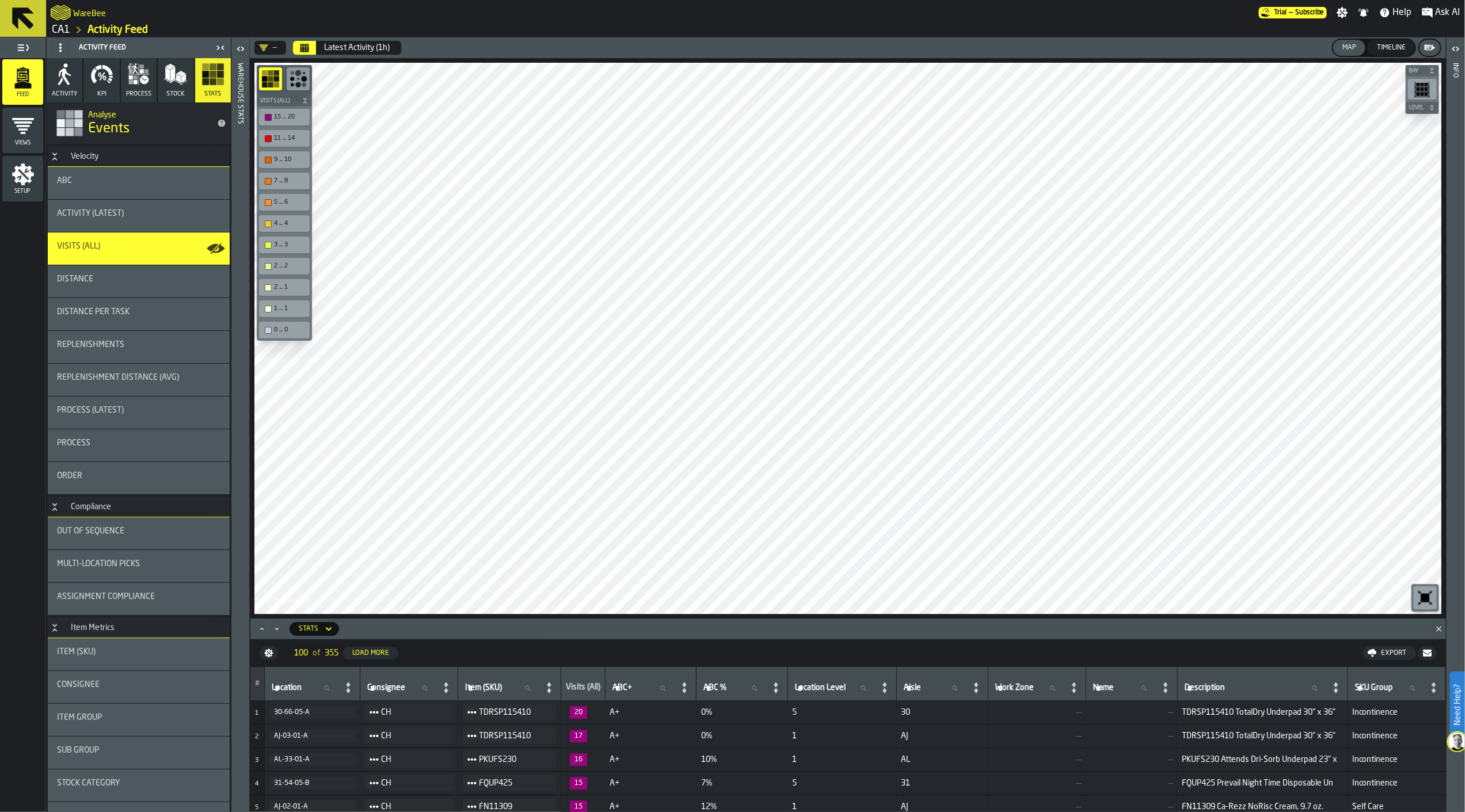
click at [181, 77] on polygon "button" at bounding box center [183, 78] width 4 height 9
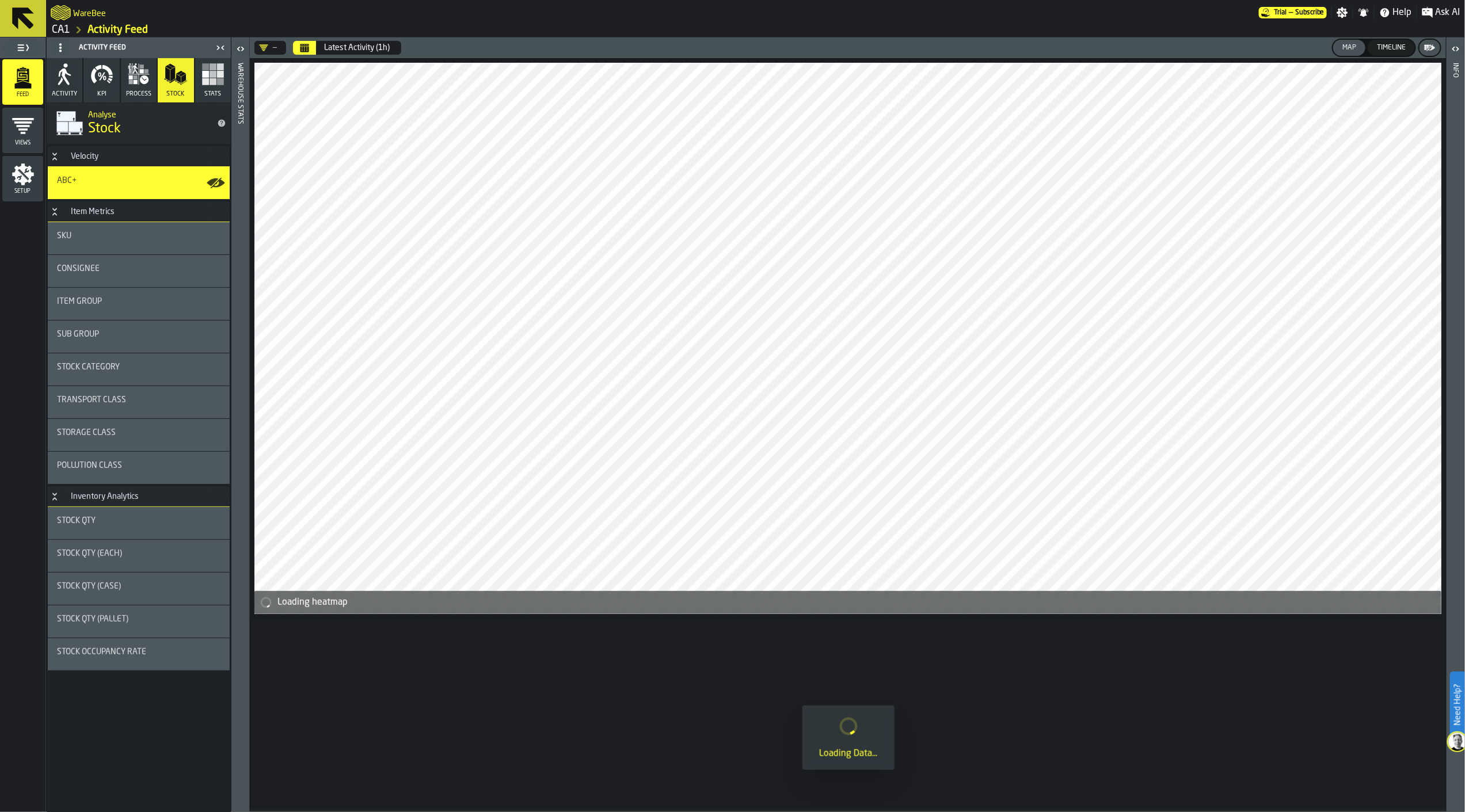
click at [25, 186] on icon "menu Setup" at bounding box center [23, 174] width 23 height 23
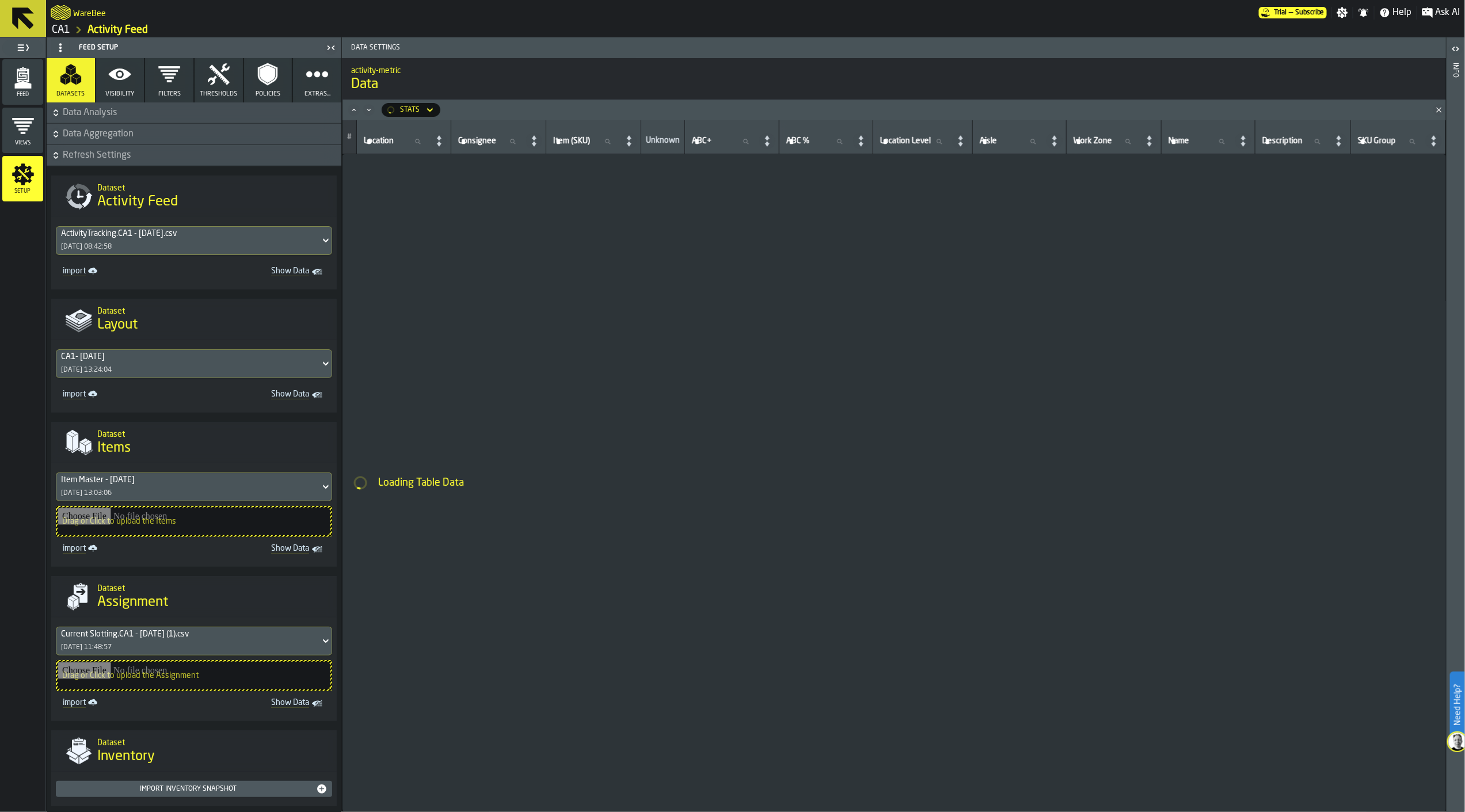
click at [224, 234] on div "ActivityTracking.CA1 - [DATE].csv" at bounding box center [188, 234] width 255 height 9
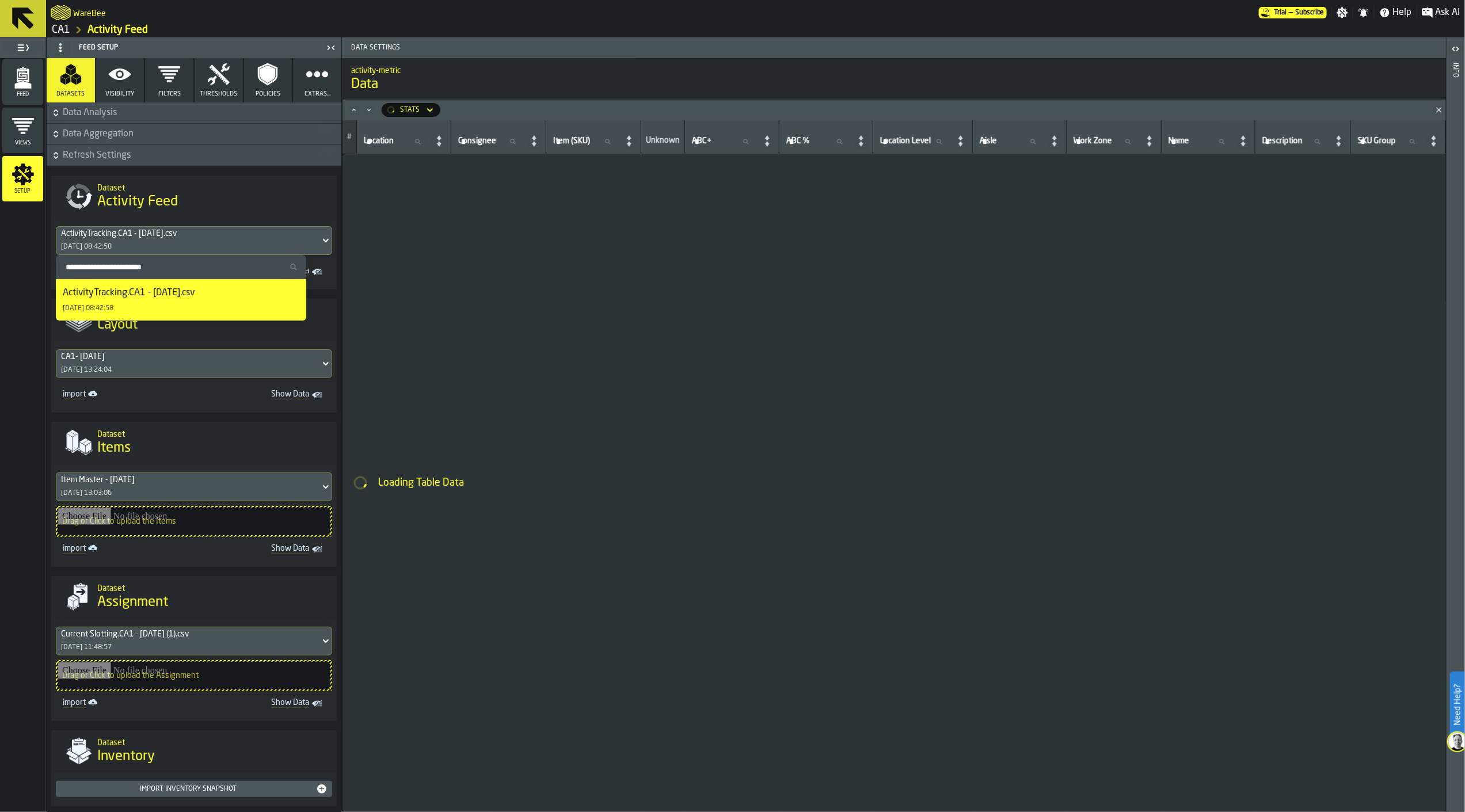
click at [268, 195] on h1 "Activity Feed" at bounding box center [212, 202] width 230 height 18
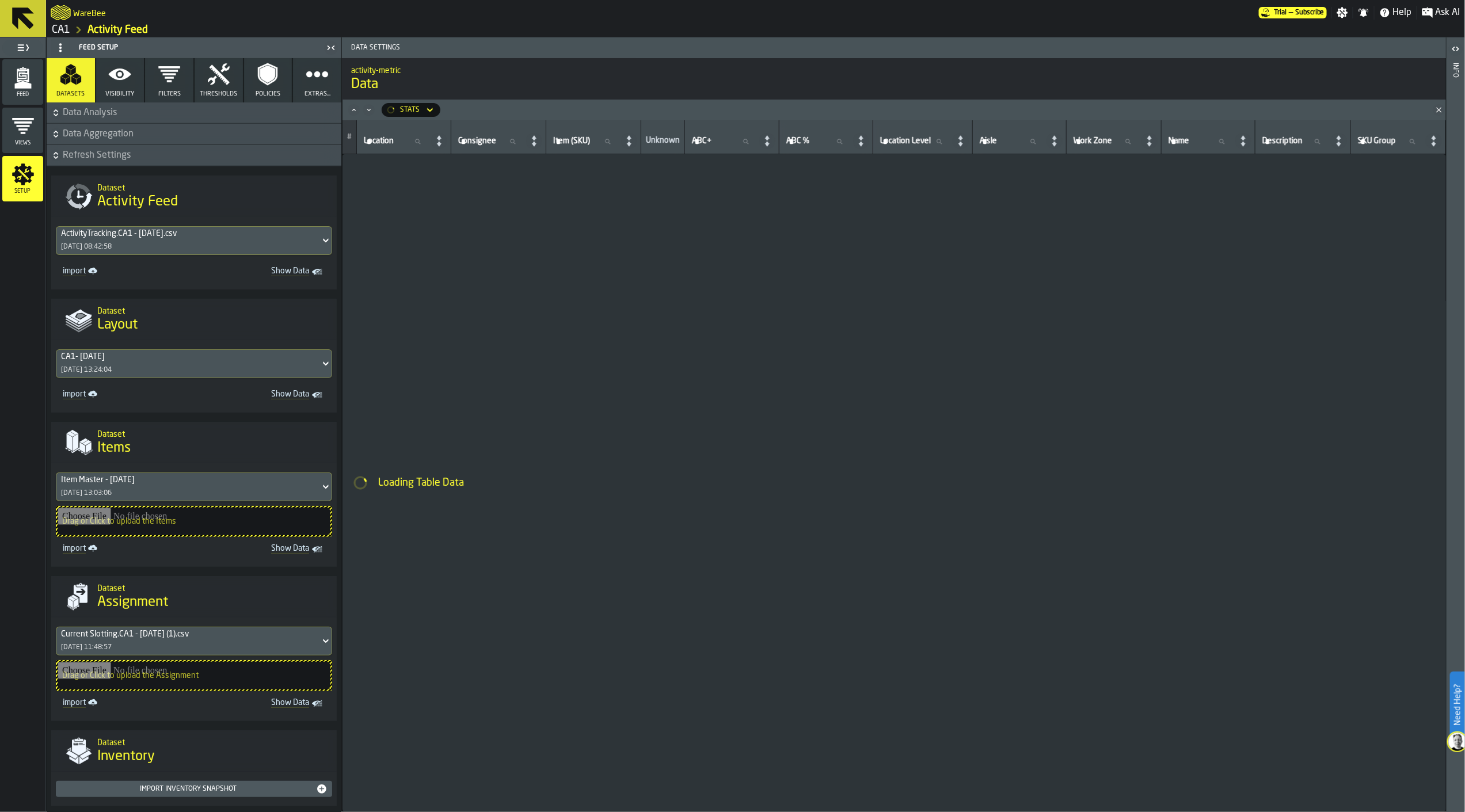
click at [89, 272] on icon "link-to-/wh/i/76e2a128-1b54-4d66-80d4-05ae4c277723/import/activity/" at bounding box center [92, 270] width 9 height 5
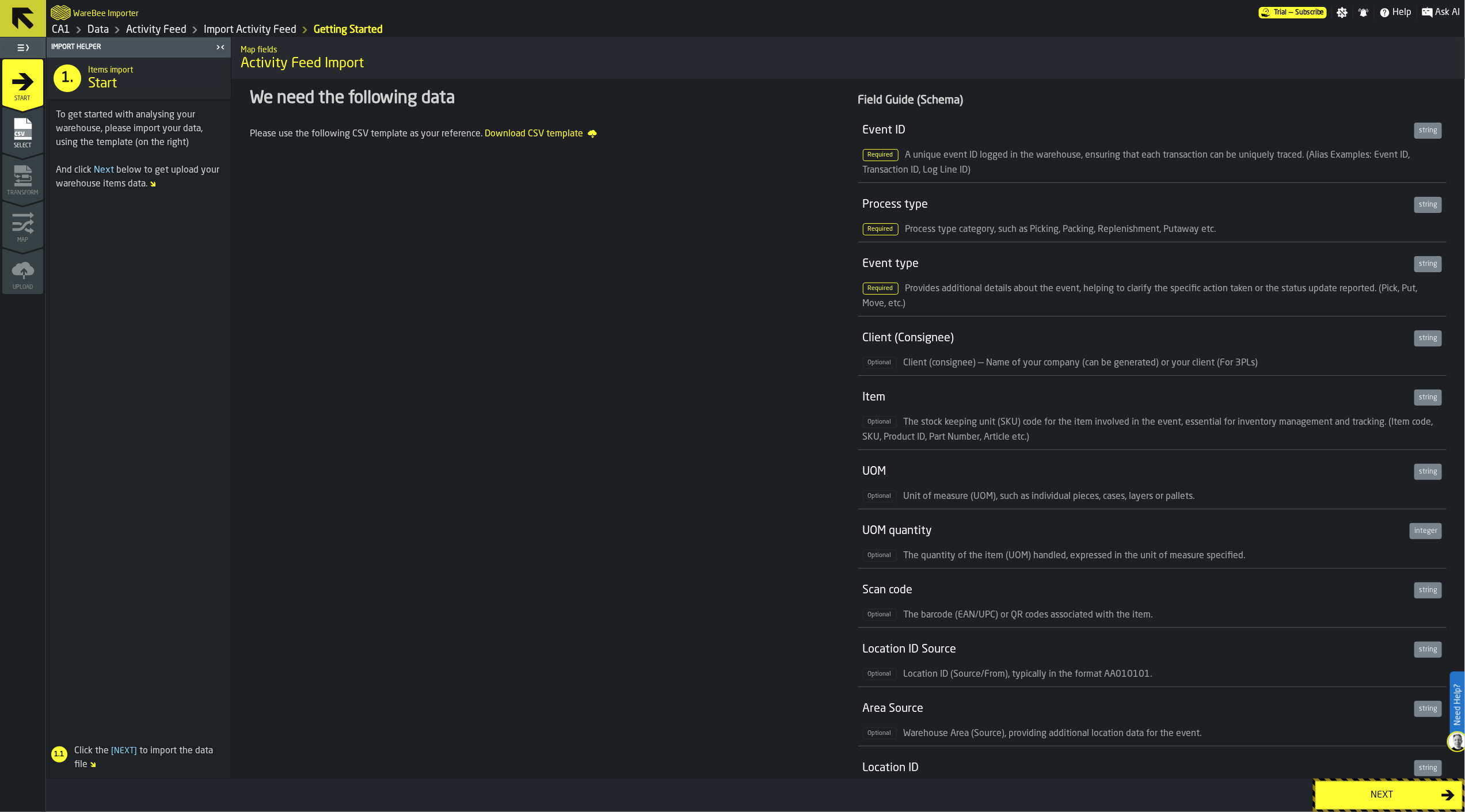
click at [163, 30] on link "Activity Feed" at bounding box center [156, 30] width 60 height 13
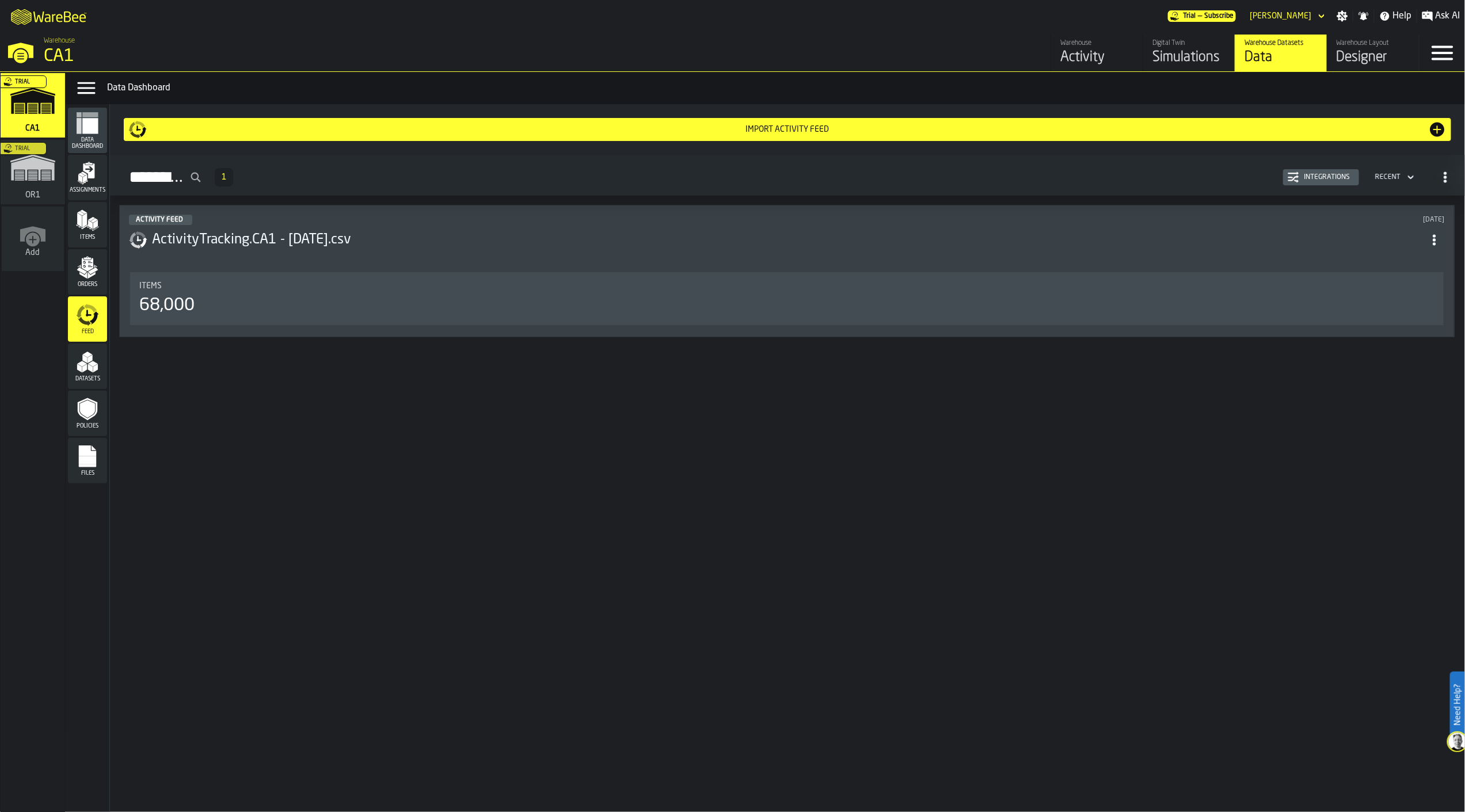
click at [1436, 237] on circle "ItemListCard-DashboardItemContainer" at bounding box center [1434, 236] width 3 height 3
click at [592, 433] on div "Import Activity Feed Activity Feed 1 Integrations Recent Activity Feed 8 days a…" at bounding box center [787, 458] width 1355 height 708
click at [96, 457] on icon "menu Files" at bounding box center [87, 456] width 23 height 23
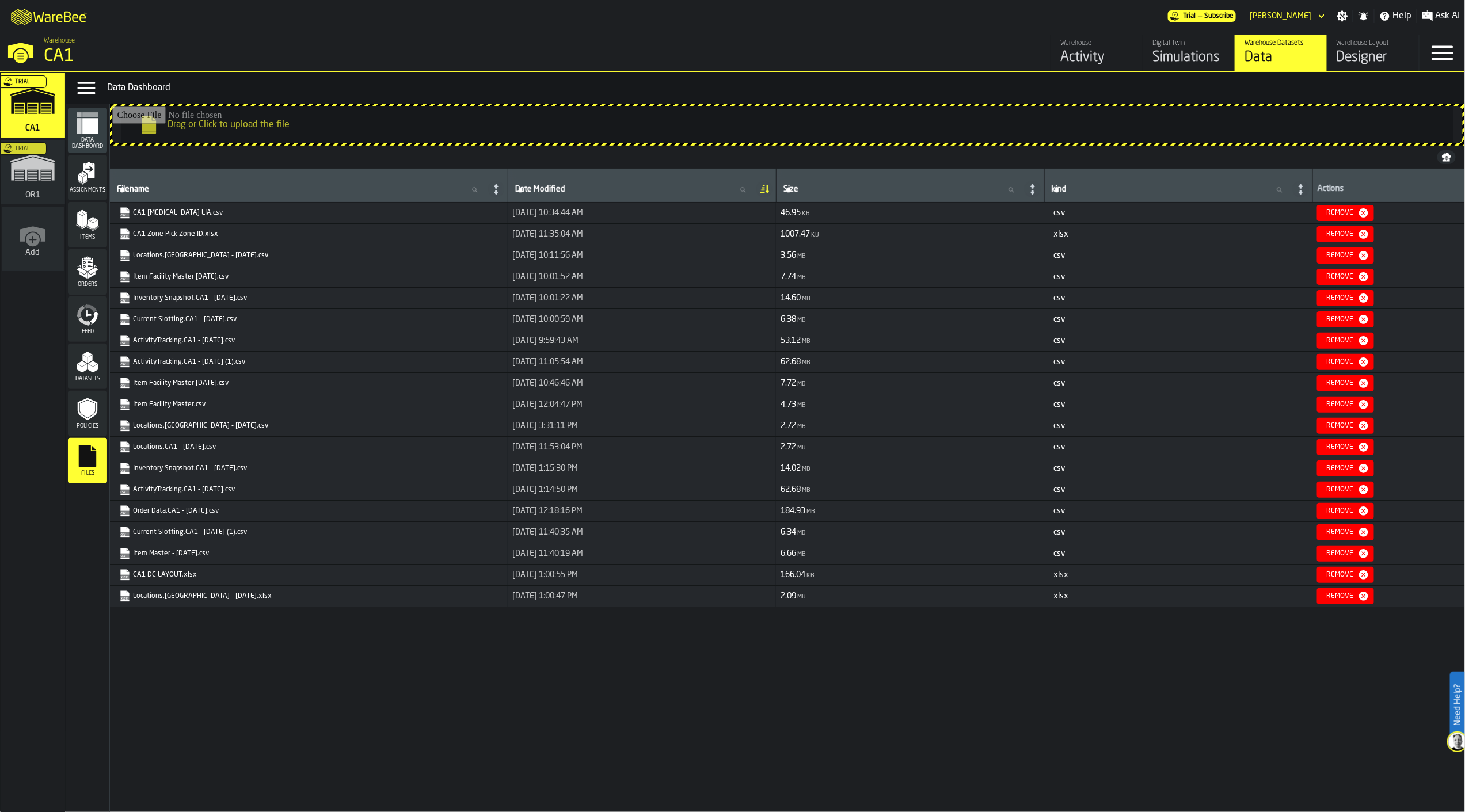
click at [208, 343] on link "ActivityTracking.CA1 - [DATE].csv" at bounding box center [308, 340] width 377 height 12
